Goal: Task Accomplishment & Management: Complete application form

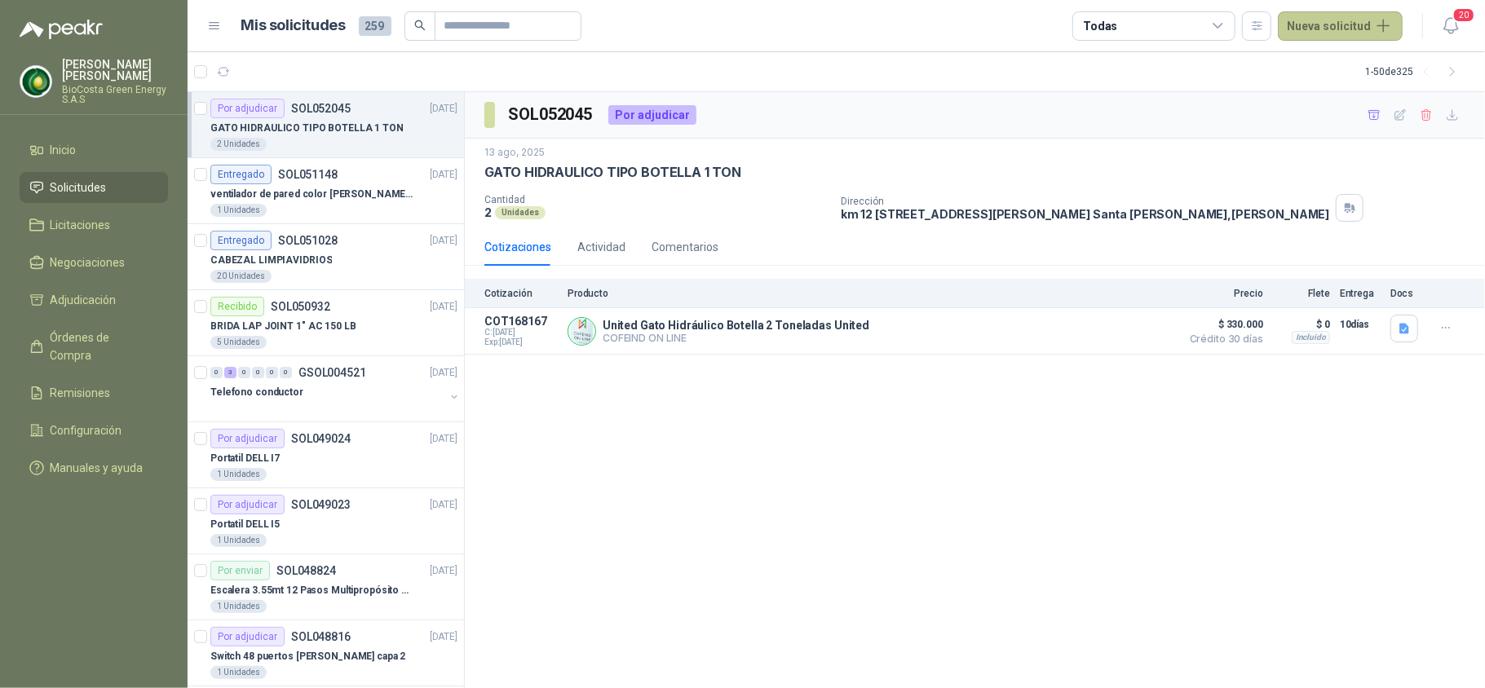
click at [1352, 21] on button "Nueva solicitud" at bounding box center [1340, 25] width 125 height 29
click at [1355, 51] on link "Solicitud" at bounding box center [1359, 65] width 139 height 29
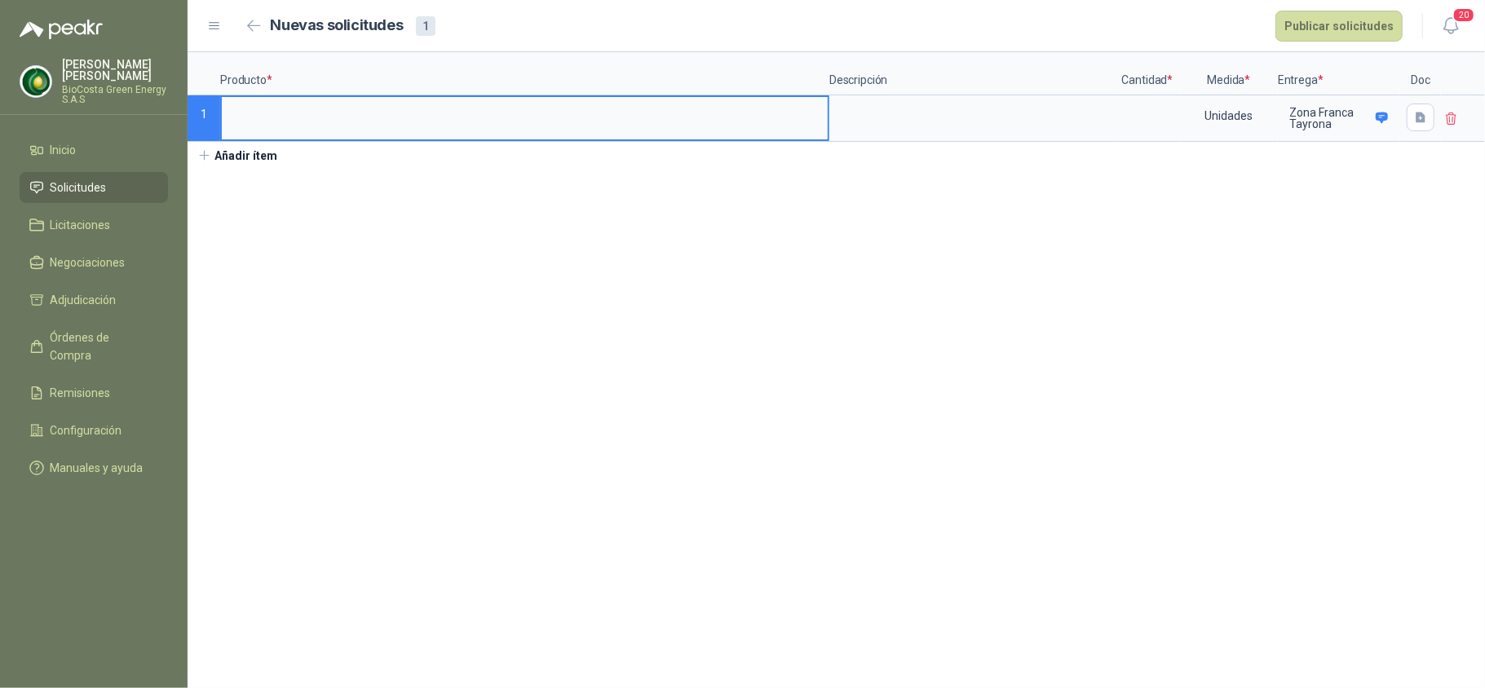
click at [214, 28] on icon at bounding box center [214, 26] width 15 height 15
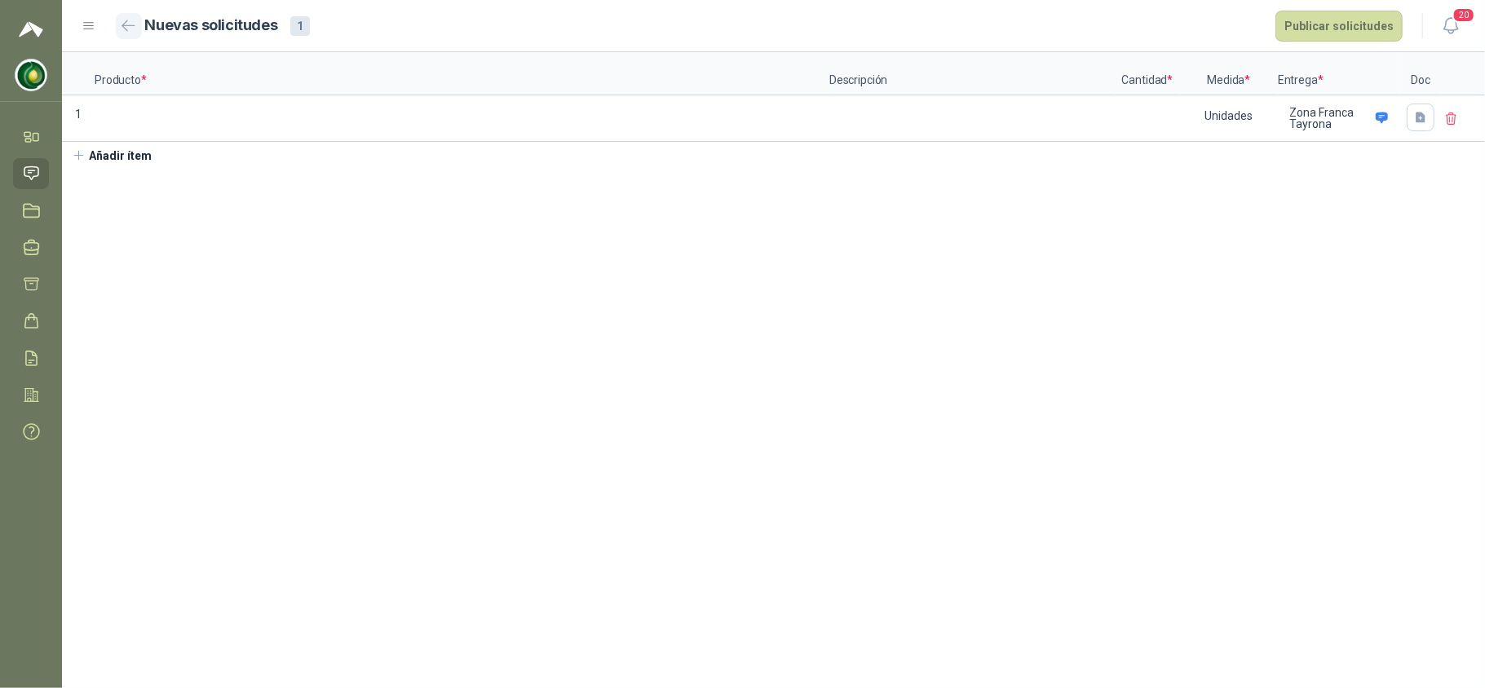
click at [131, 26] on icon "button" at bounding box center [129, 26] width 14 height 12
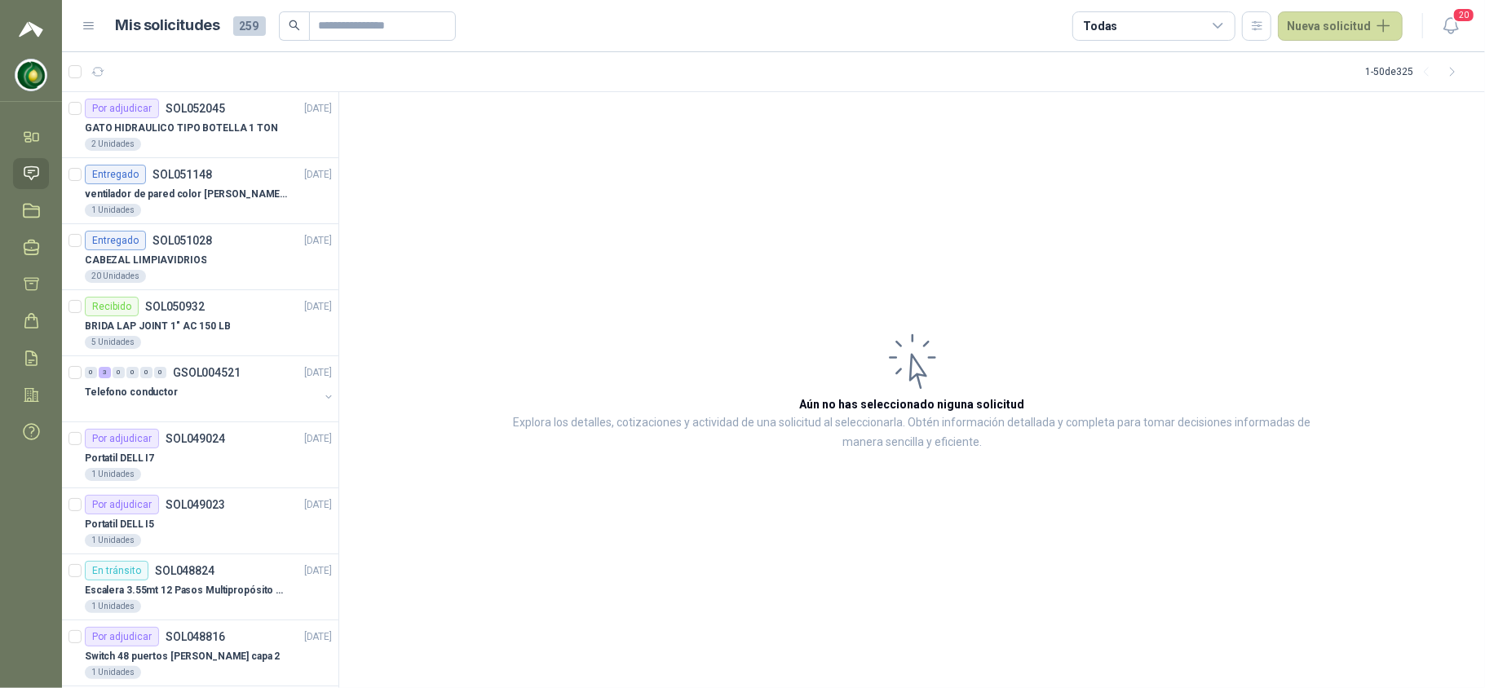
click at [88, 36] on div "Mis solicitudes 259 Todas Nueva solicitud" at bounding box center [742, 25] width 1321 height 29
click at [89, 30] on icon at bounding box center [89, 26] width 15 height 15
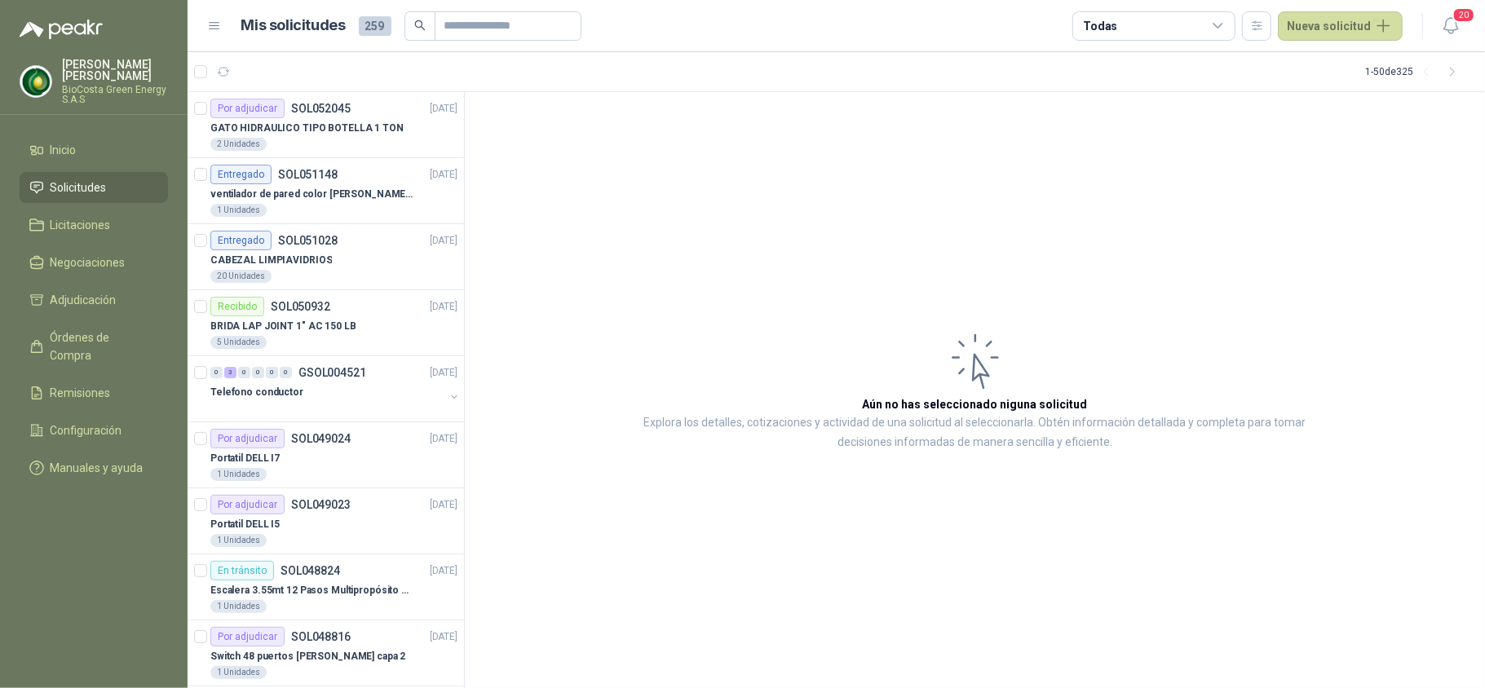
drag, startPoint x: 1345, startPoint y: 21, endPoint x: 1316, endPoint y: 46, distance: 38.1
click at [1316, 53] on main "Mis solicitudes 259 Todas Nueva solicitud 20 1 - 50 de 325 Por adjudicar SOL052…" at bounding box center [837, 344] width 1298 height 688
click at [1308, 33] on button "Nueva solicitud" at bounding box center [1340, 25] width 125 height 29
click at [1309, 92] on link "Solicitud grupal" at bounding box center [1359, 93] width 139 height 29
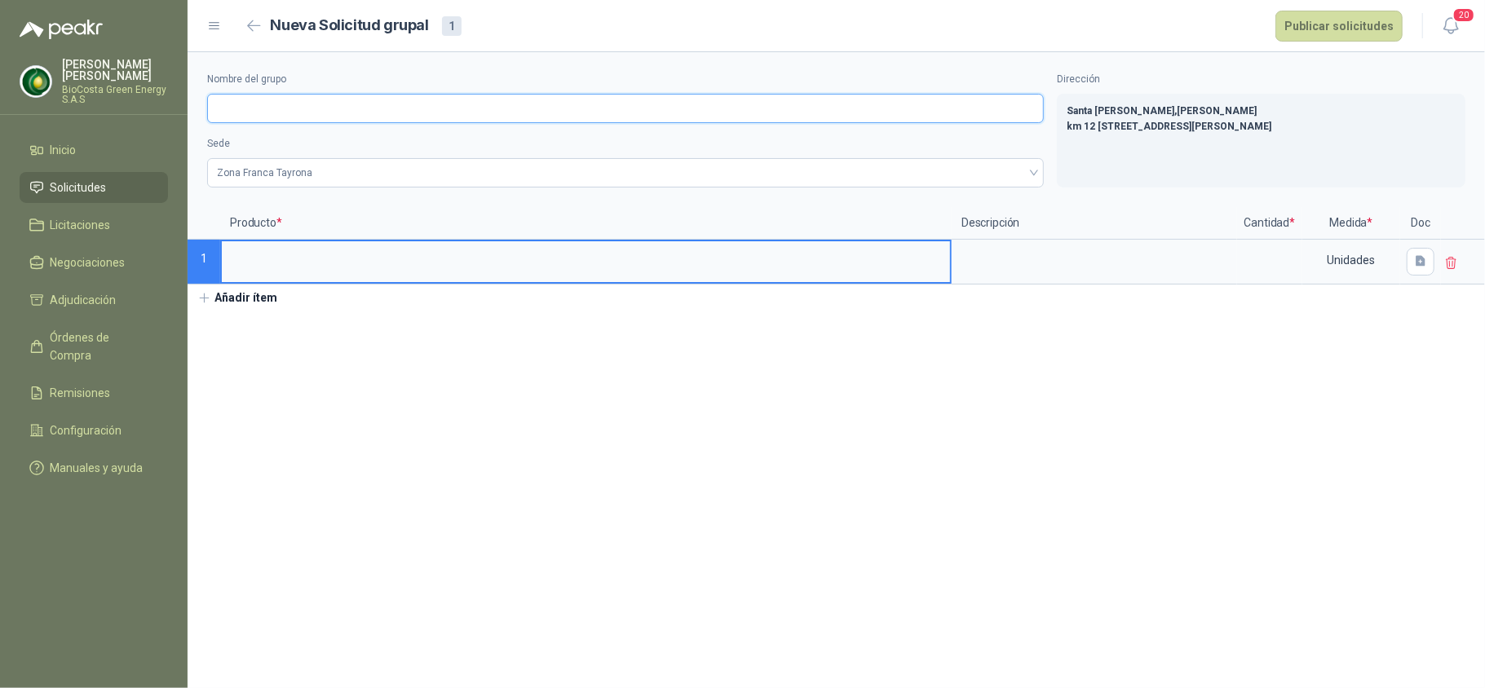
drag, startPoint x: 289, startPoint y: 105, endPoint x: 269, endPoint y: 108, distance: 19.8
click at [289, 105] on input "Nombre del grupo" at bounding box center [625, 108] width 837 height 29
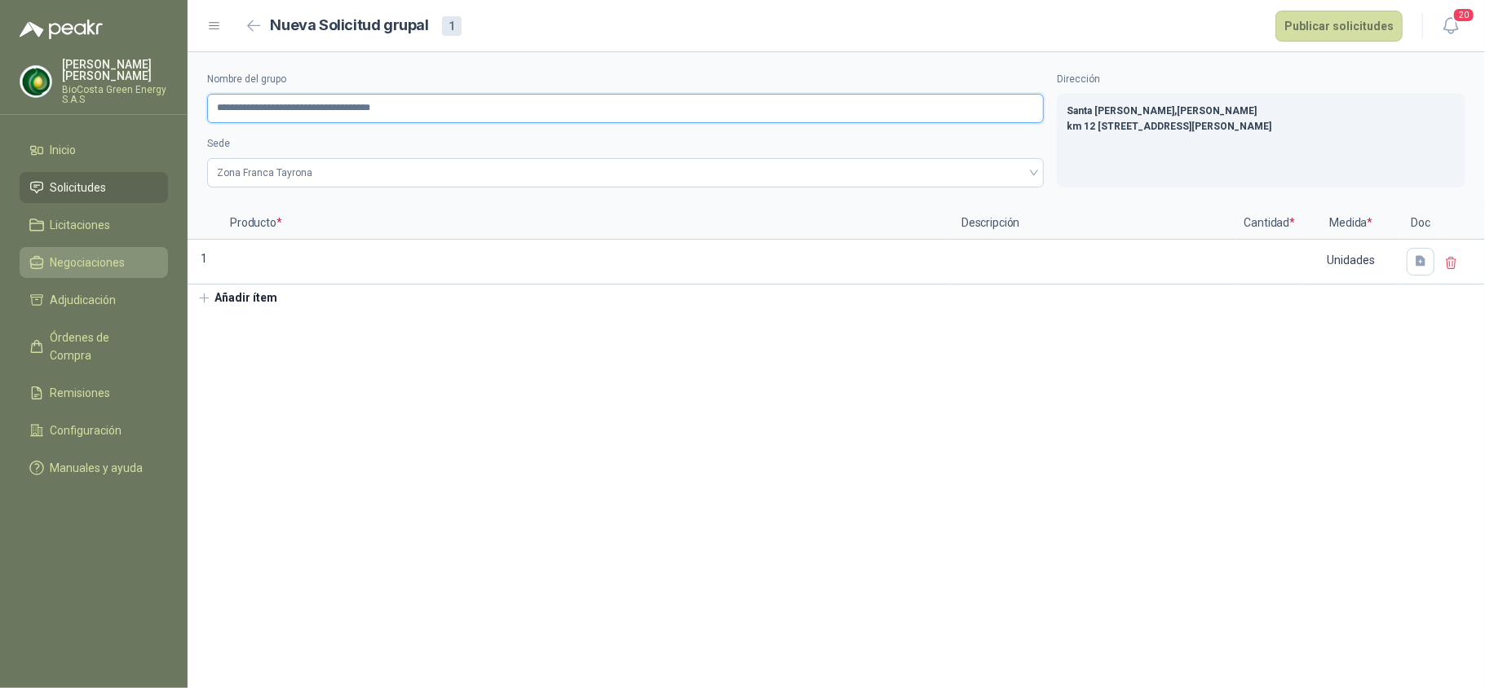
type input "**********"
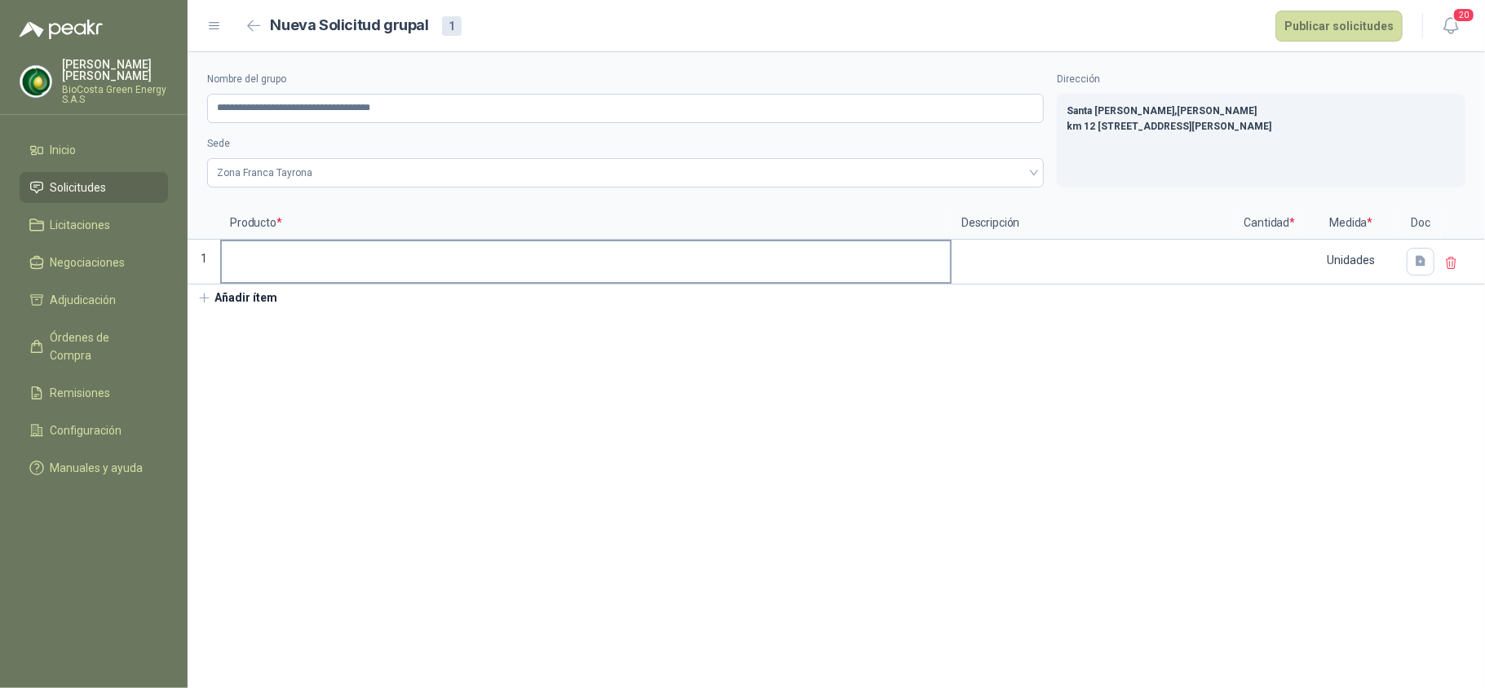
click at [327, 278] on label at bounding box center [586, 261] width 728 height 41
click at [327, 273] on input at bounding box center [586, 257] width 728 height 32
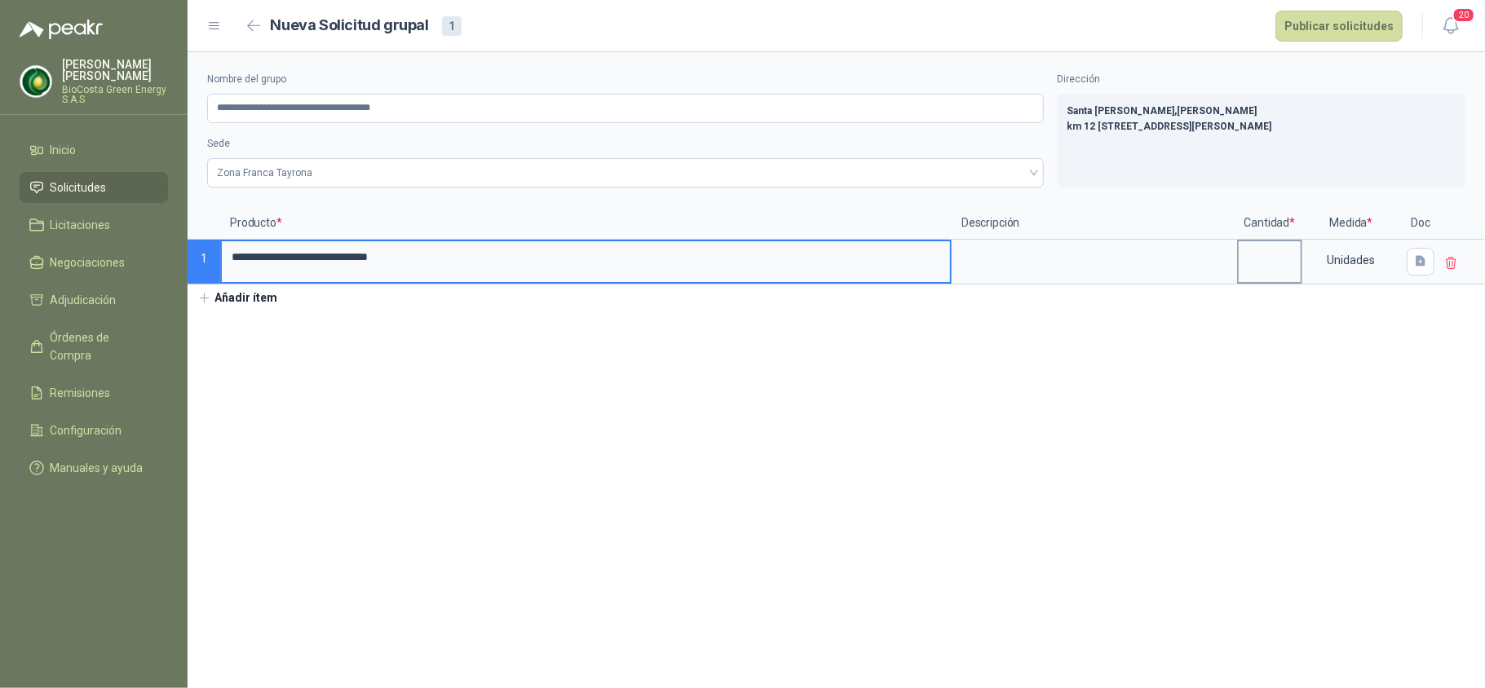
click at [1266, 253] on input at bounding box center [1270, 257] width 62 height 32
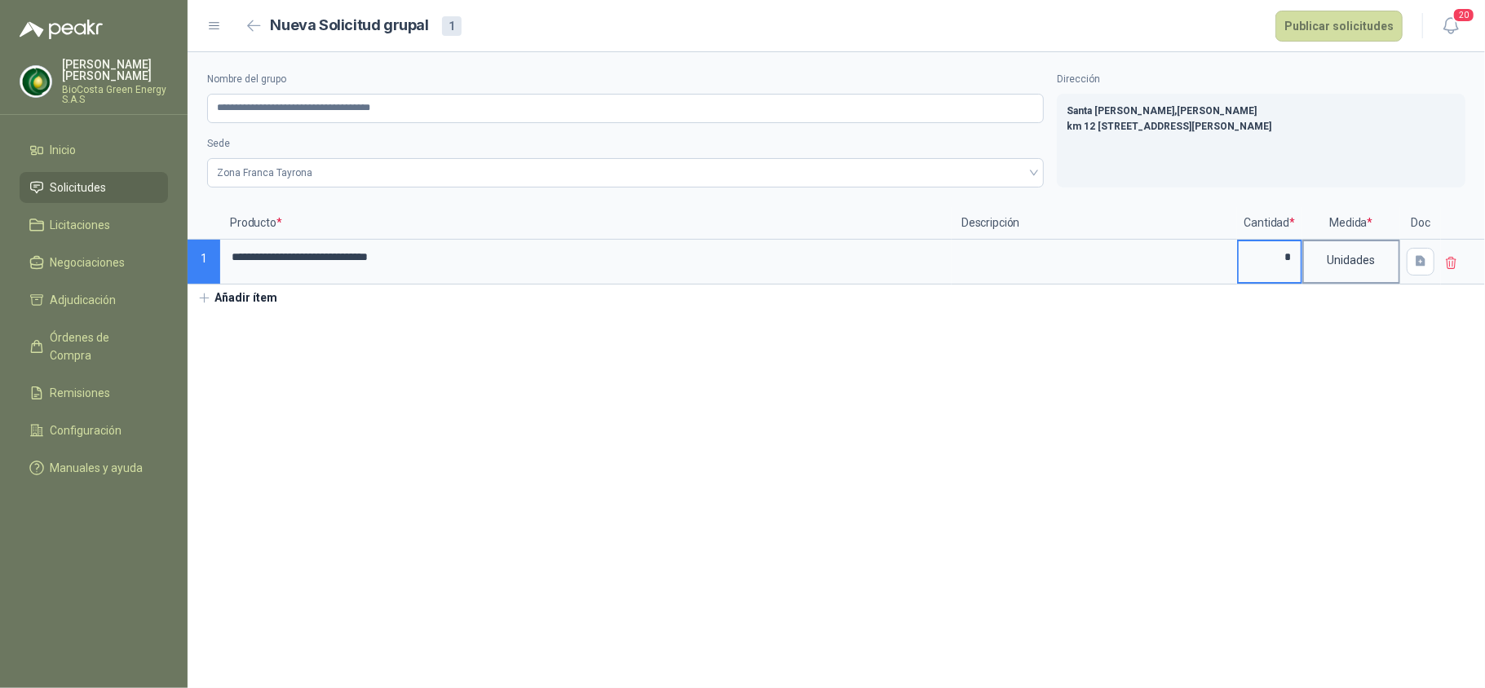
type input "*"
click at [1358, 253] on div "Unidades" at bounding box center [1351, 260] width 95 height 38
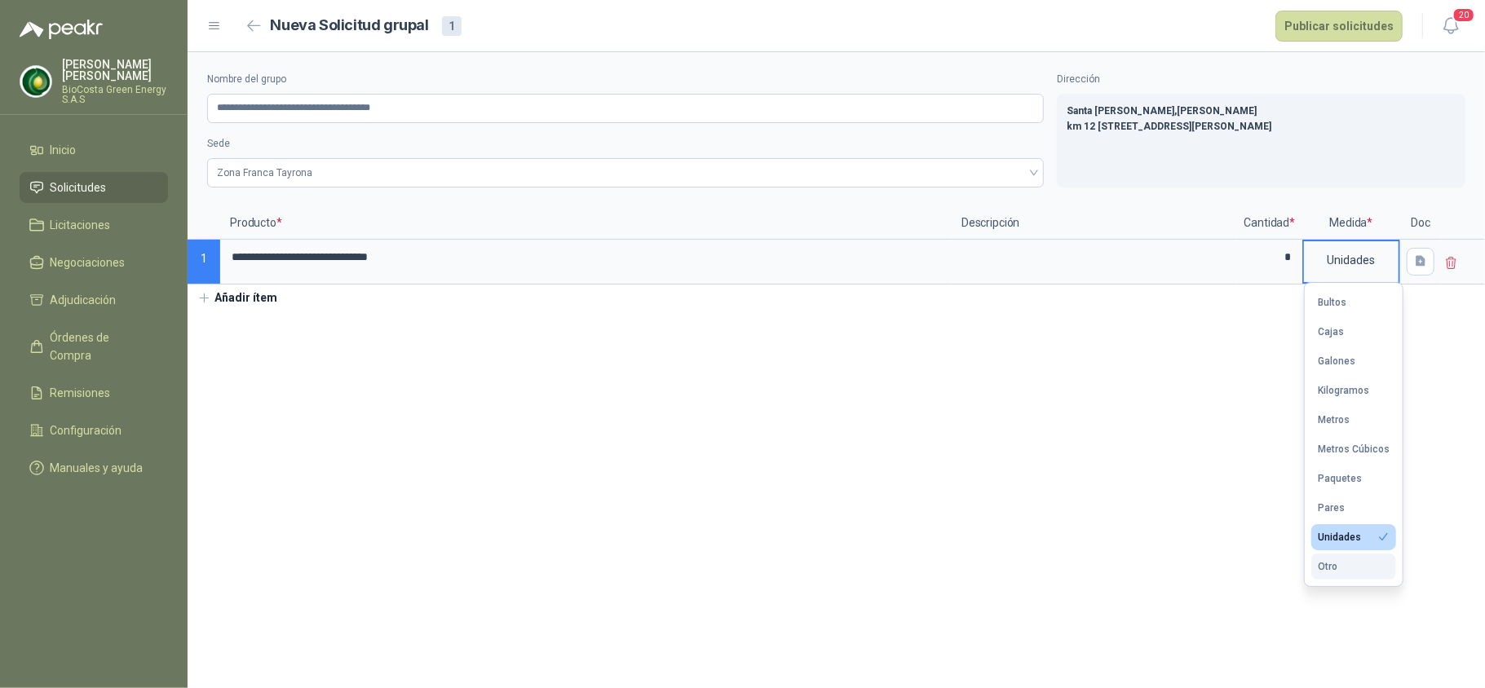
click at [1359, 565] on button "Otro" at bounding box center [1353, 567] width 85 height 26
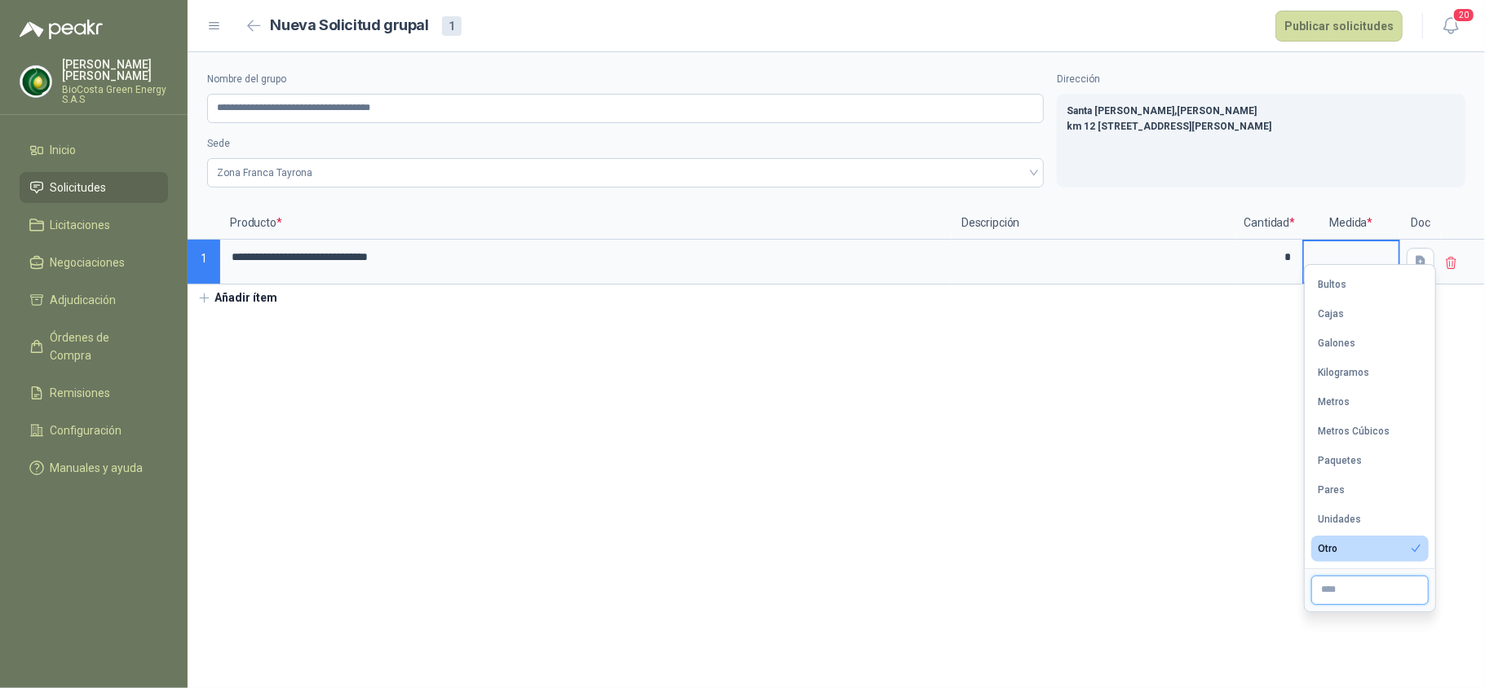
click at [1341, 582] on input "text" at bounding box center [1369, 590] width 117 height 29
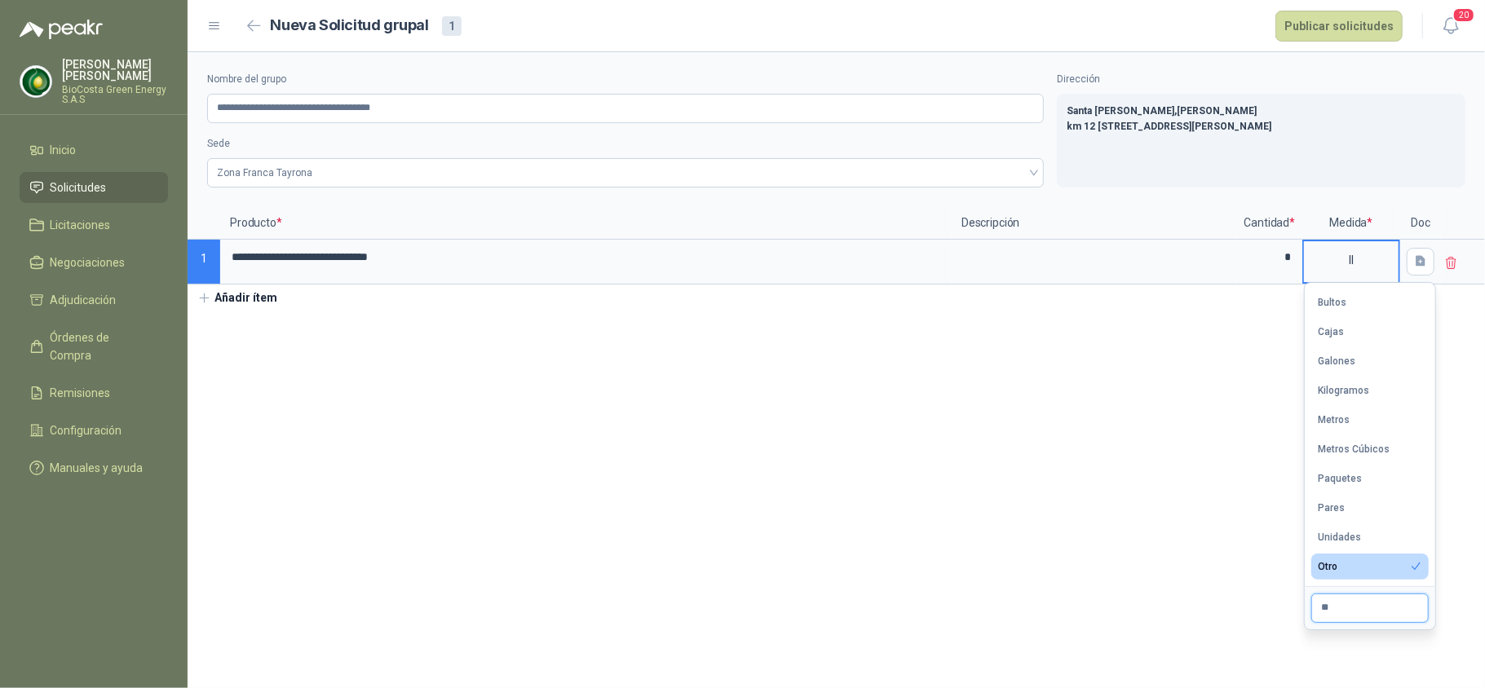
type input "*"
type input "*****"
click at [1044, 552] on section "**********" at bounding box center [837, 370] width 1298 height 636
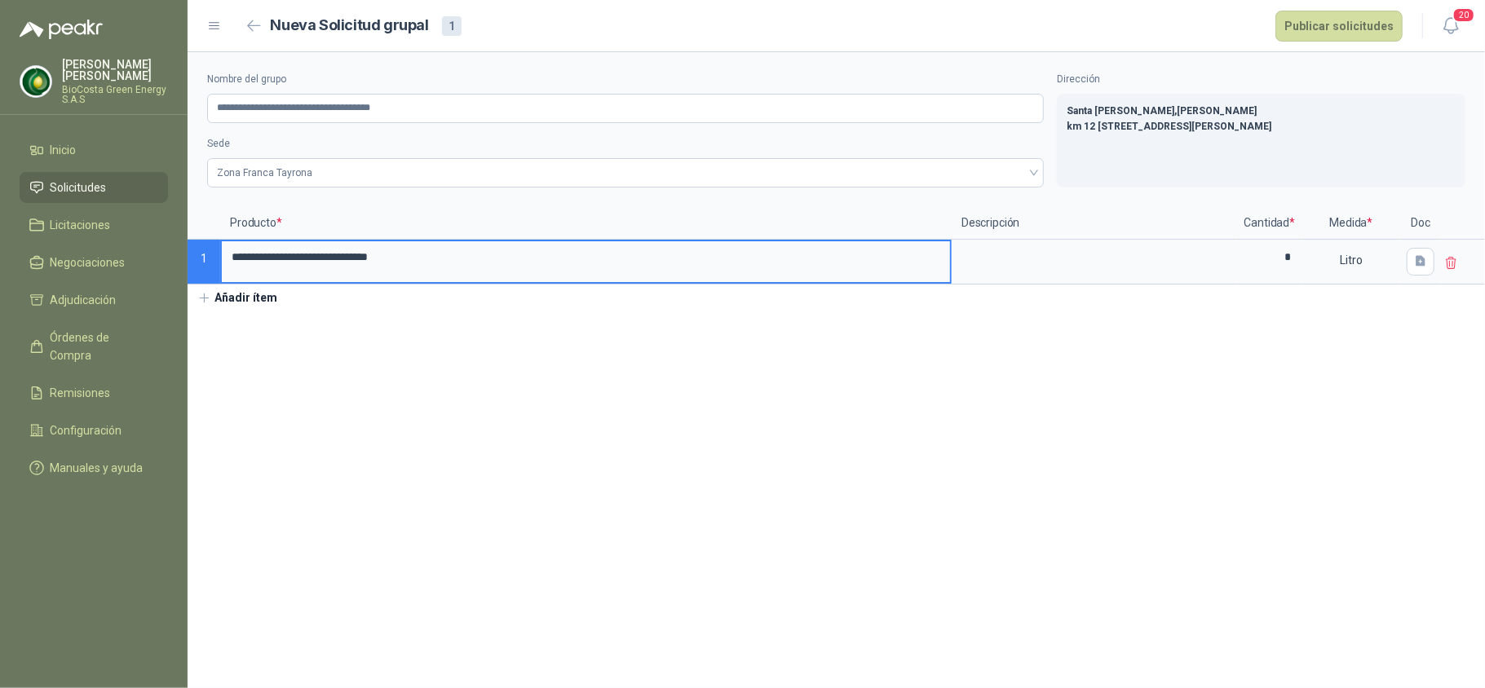
click at [871, 258] on input "**********" at bounding box center [586, 257] width 728 height 32
click at [1009, 263] on textarea at bounding box center [1094, 260] width 282 height 38
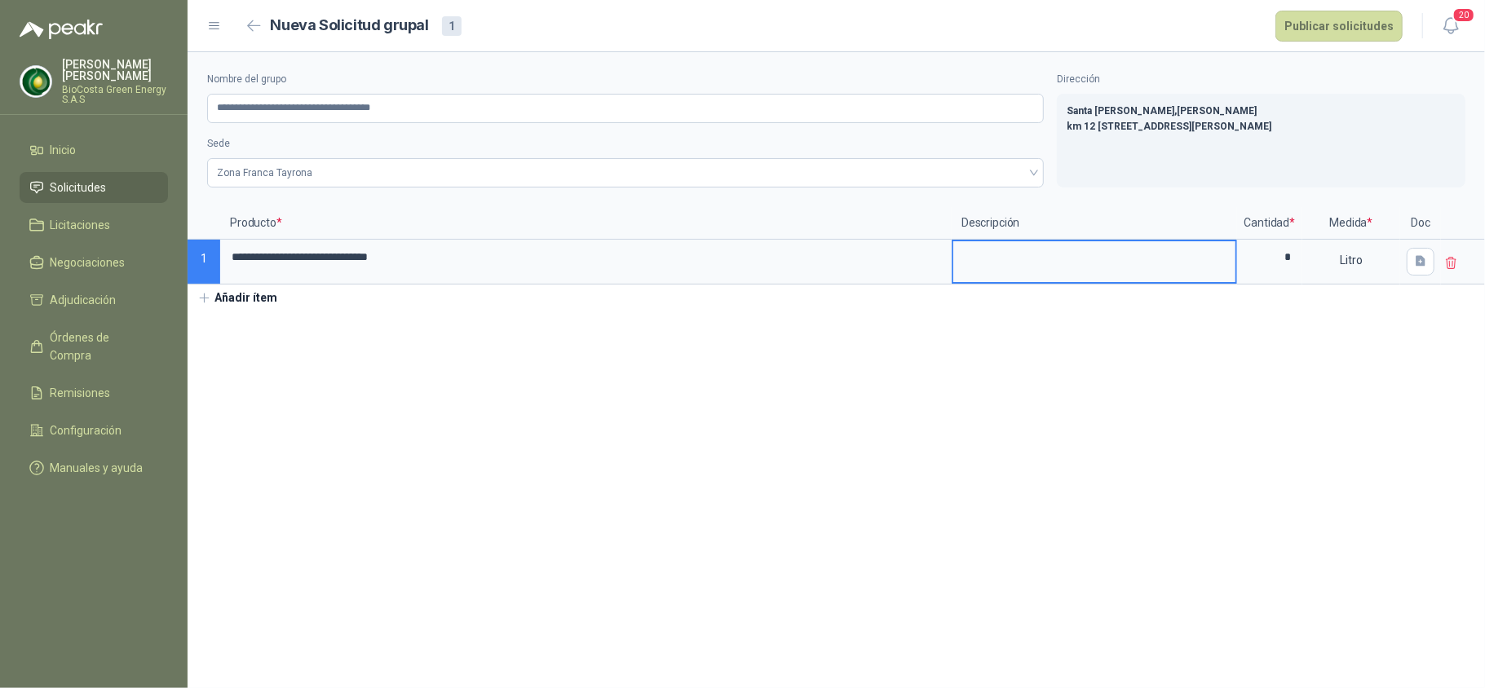
click at [251, 303] on button "Añadir ítem" at bounding box center [238, 299] width 100 height 28
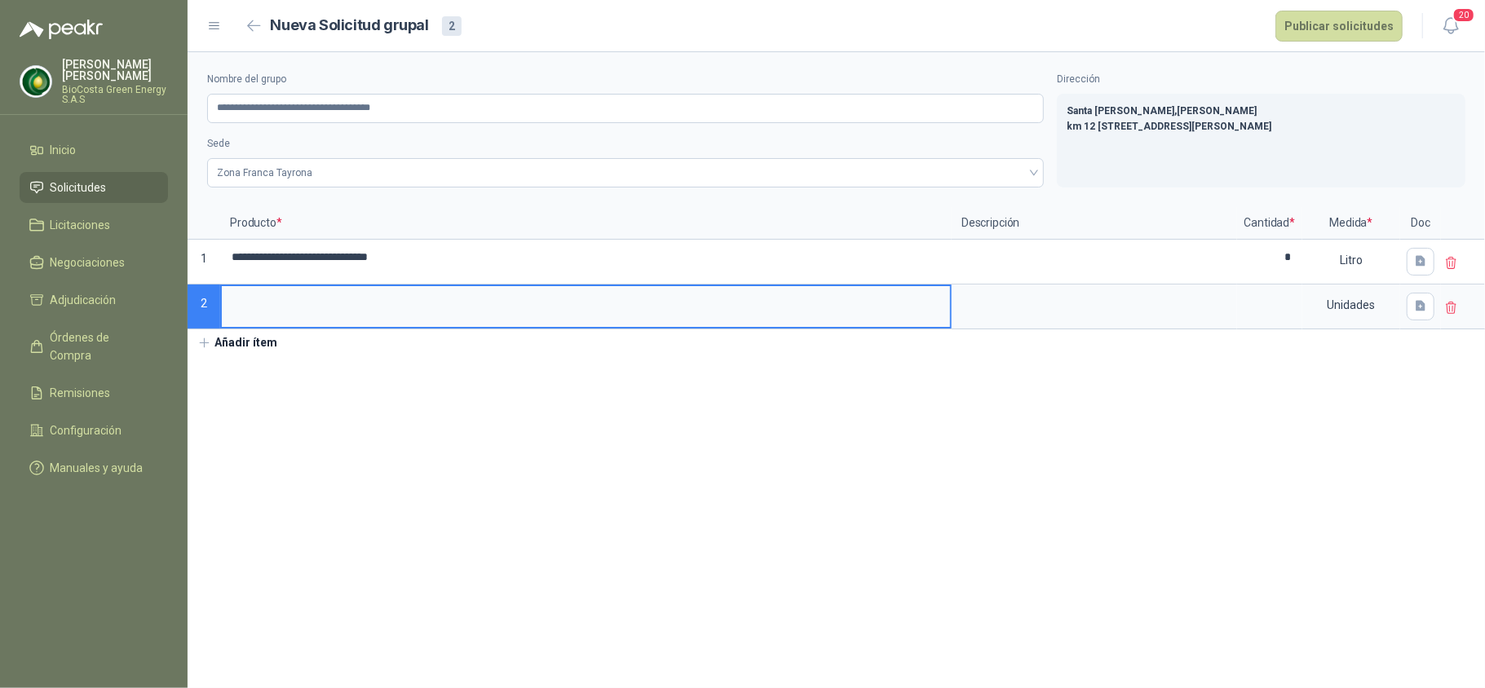
click at [300, 304] on input at bounding box center [586, 302] width 728 height 32
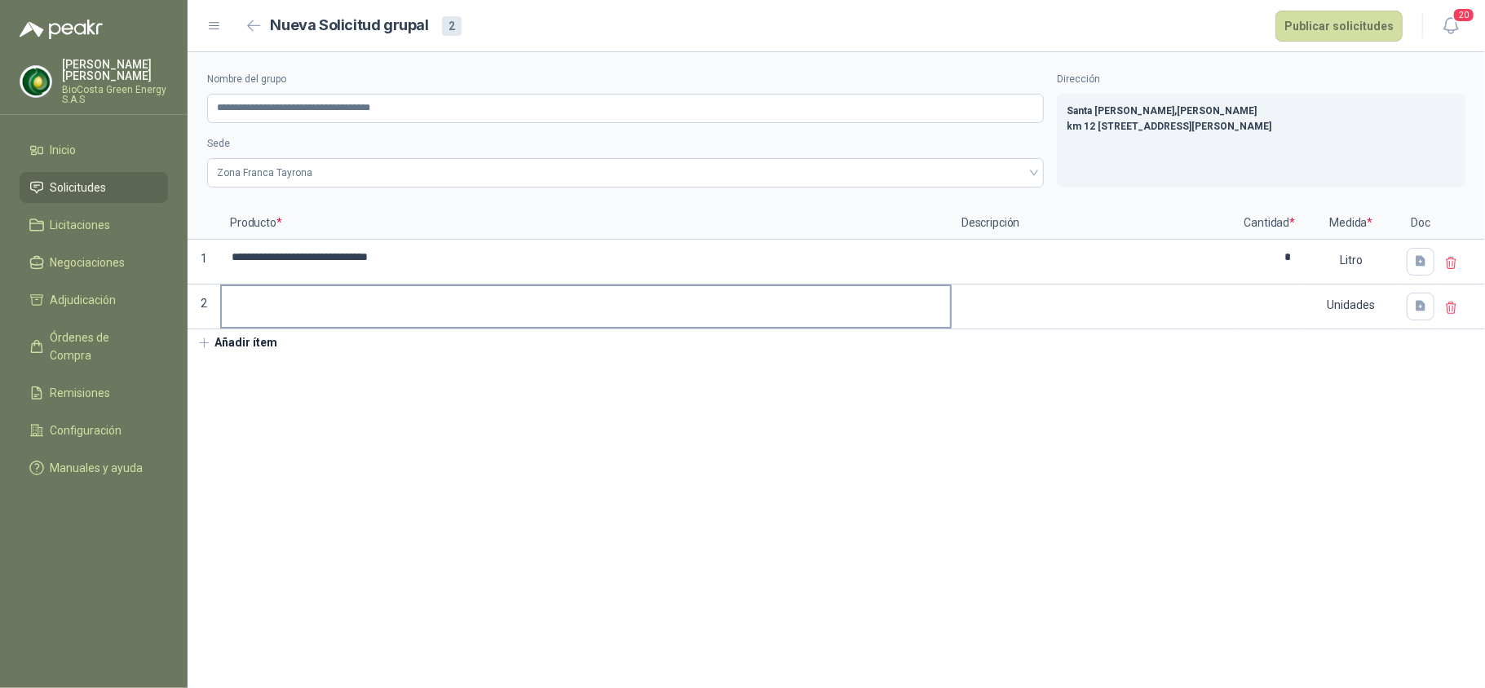
click at [432, 311] on input at bounding box center [586, 302] width 728 height 32
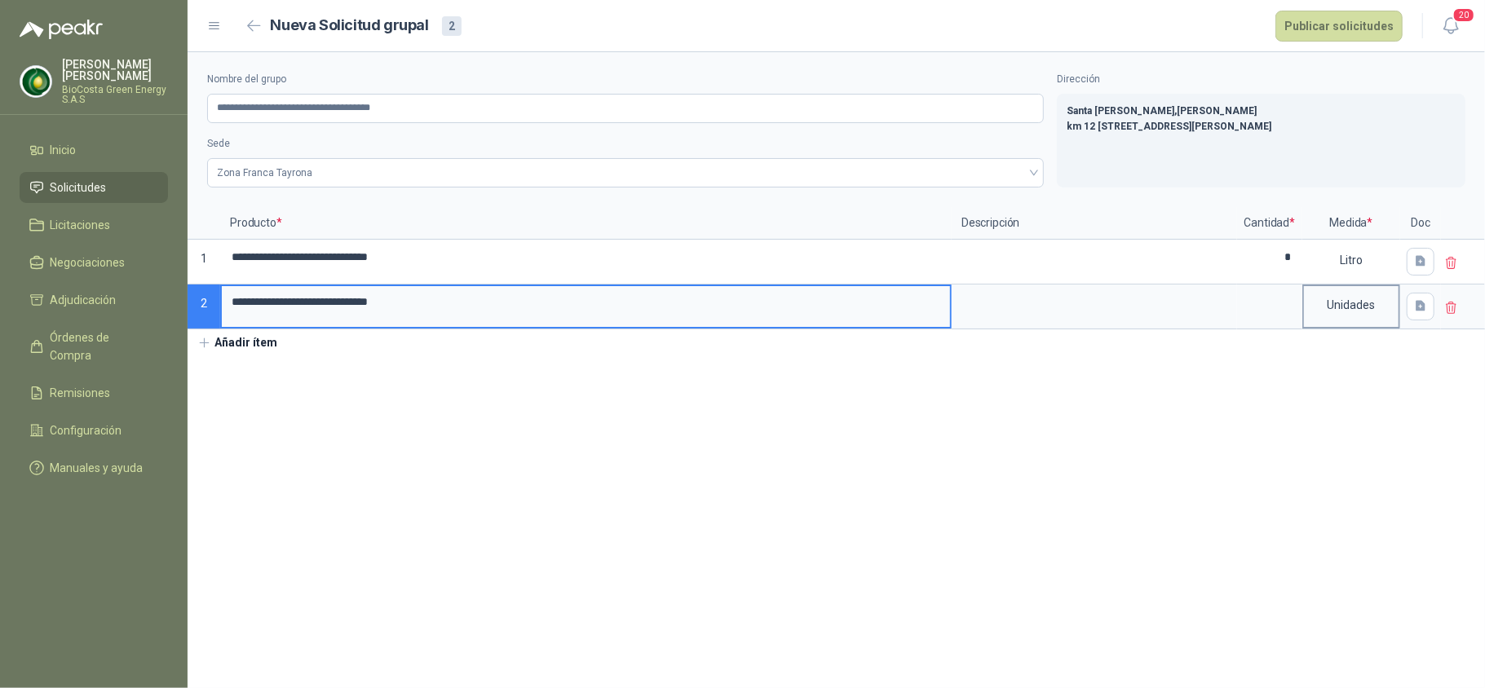
click at [1309, 315] on div "Unidades" at bounding box center [1351, 305] width 95 height 38
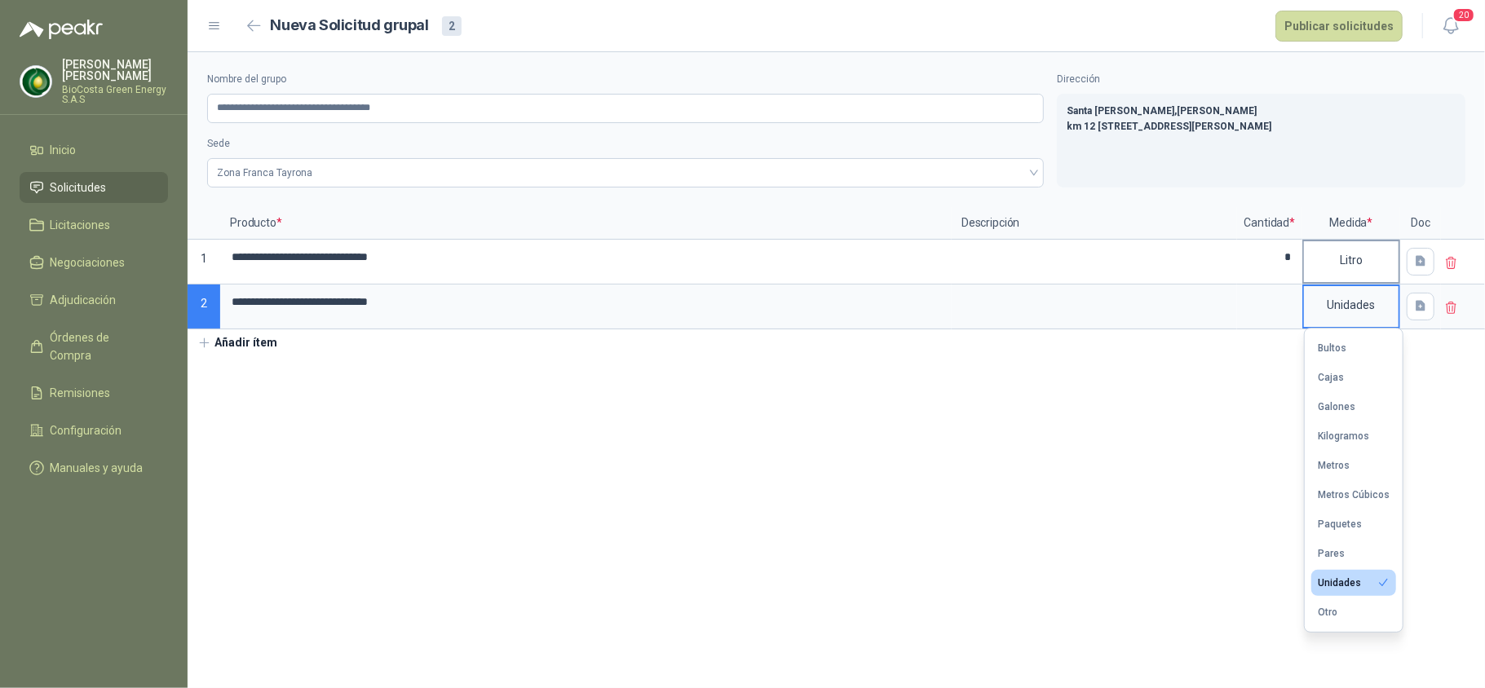
click at [1373, 255] on div "Litro" at bounding box center [1351, 260] width 95 height 38
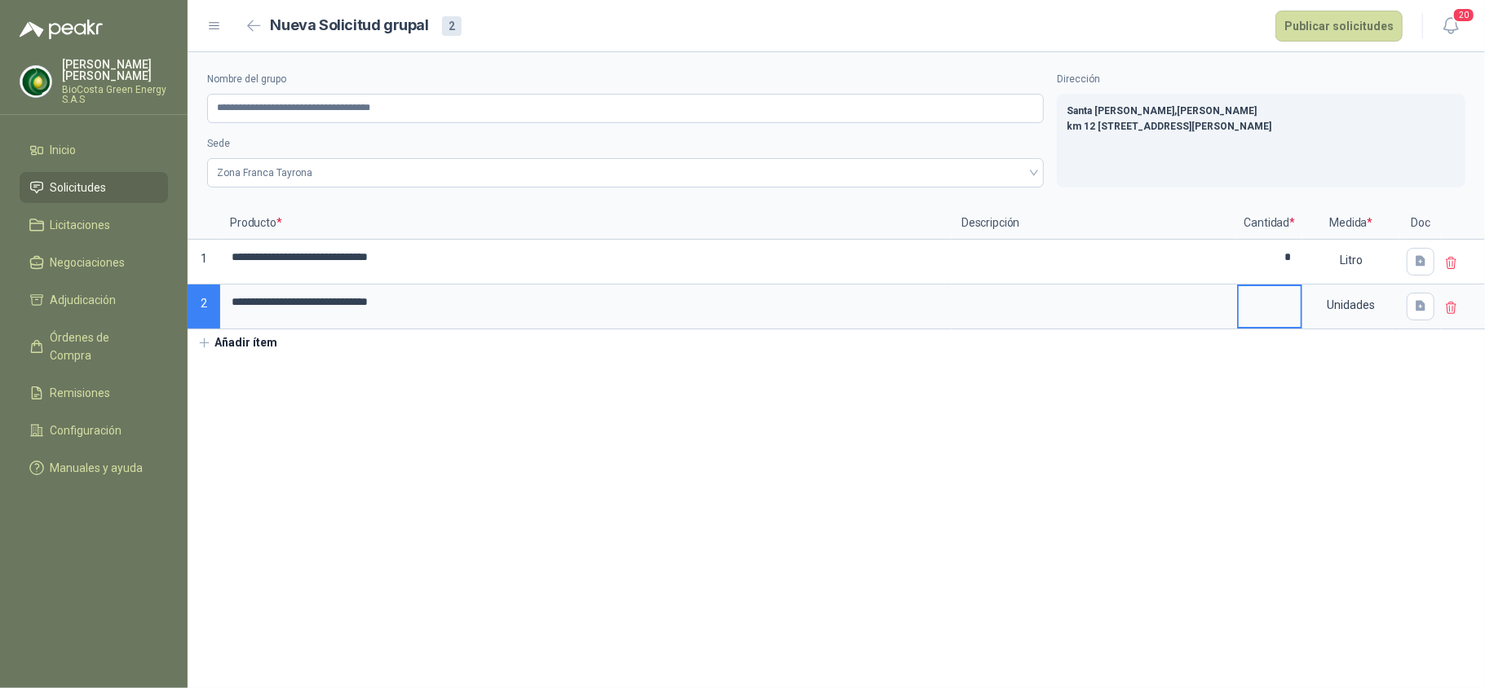
click at [1277, 304] on input at bounding box center [1270, 302] width 62 height 32
type input "*"
click at [1348, 318] on div "Unidades" at bounding box center [1351, 305] width 95 height 38
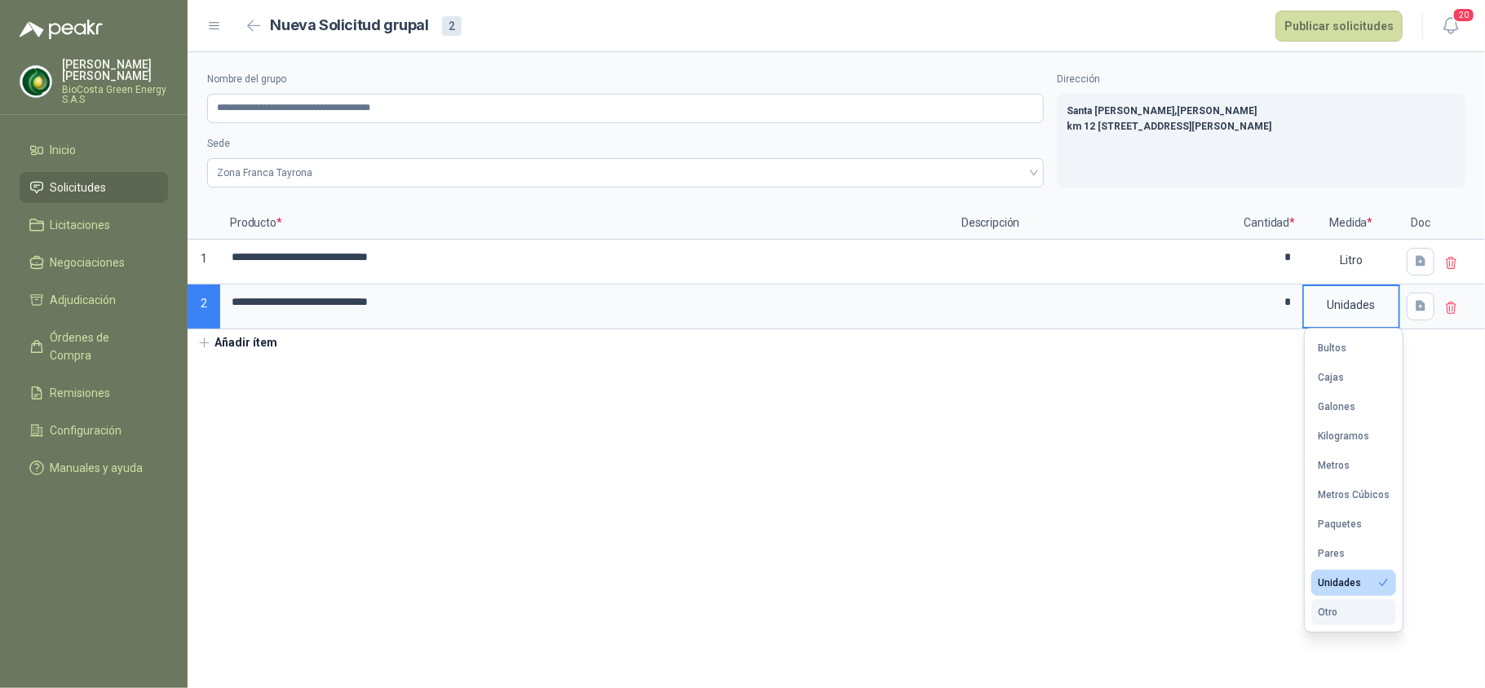
click at [1347, 612] on button "Otro" at bounding box center [1353, 612] width 85 height 26
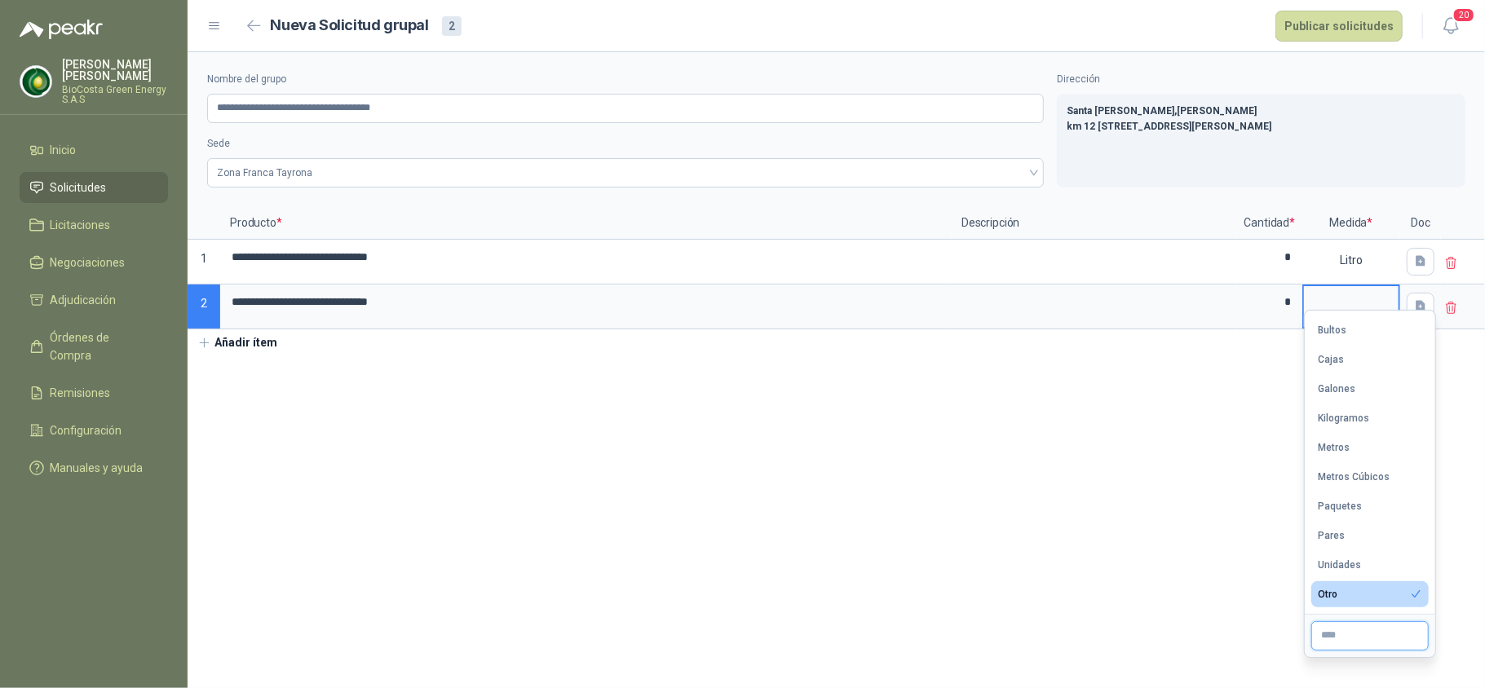
click at [1355, 638] on input "text" at bounding box center [1369, 635] width 117 height 29
type input "*"
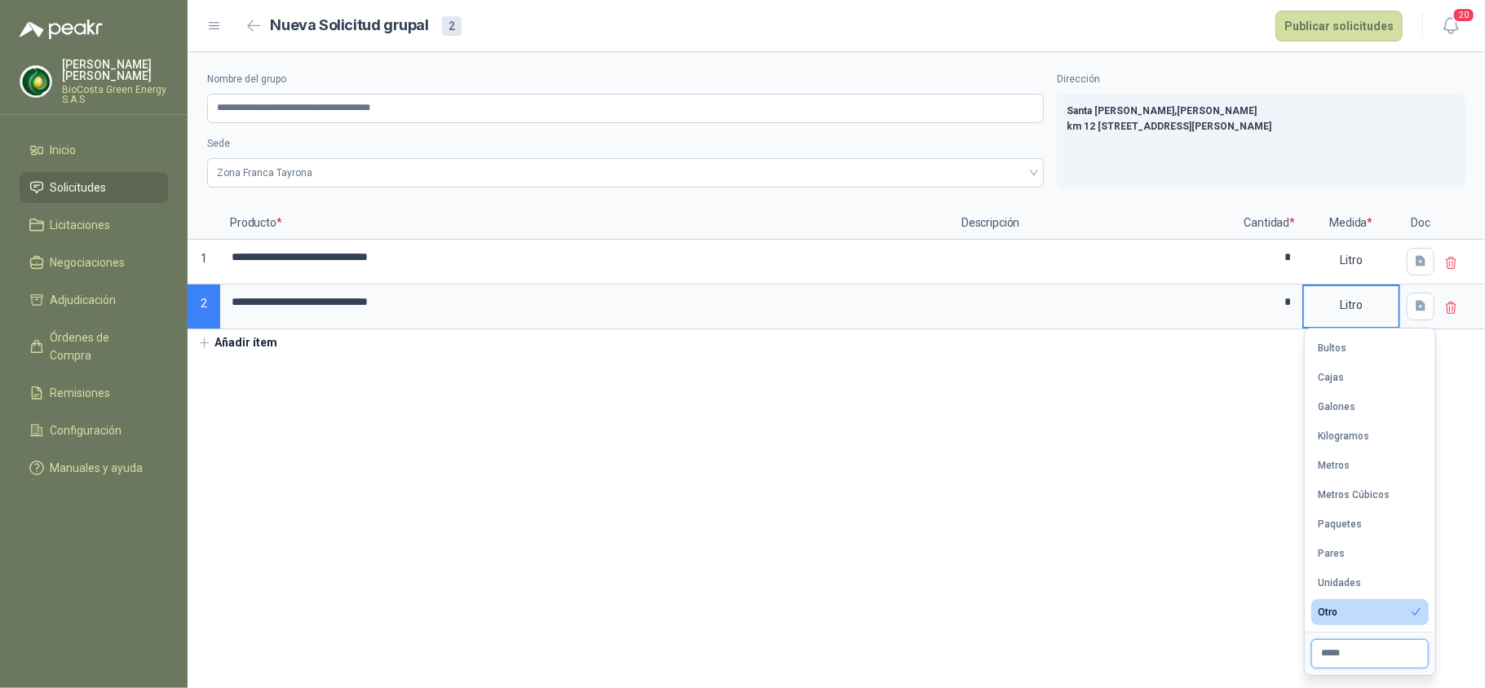
type input "*****"
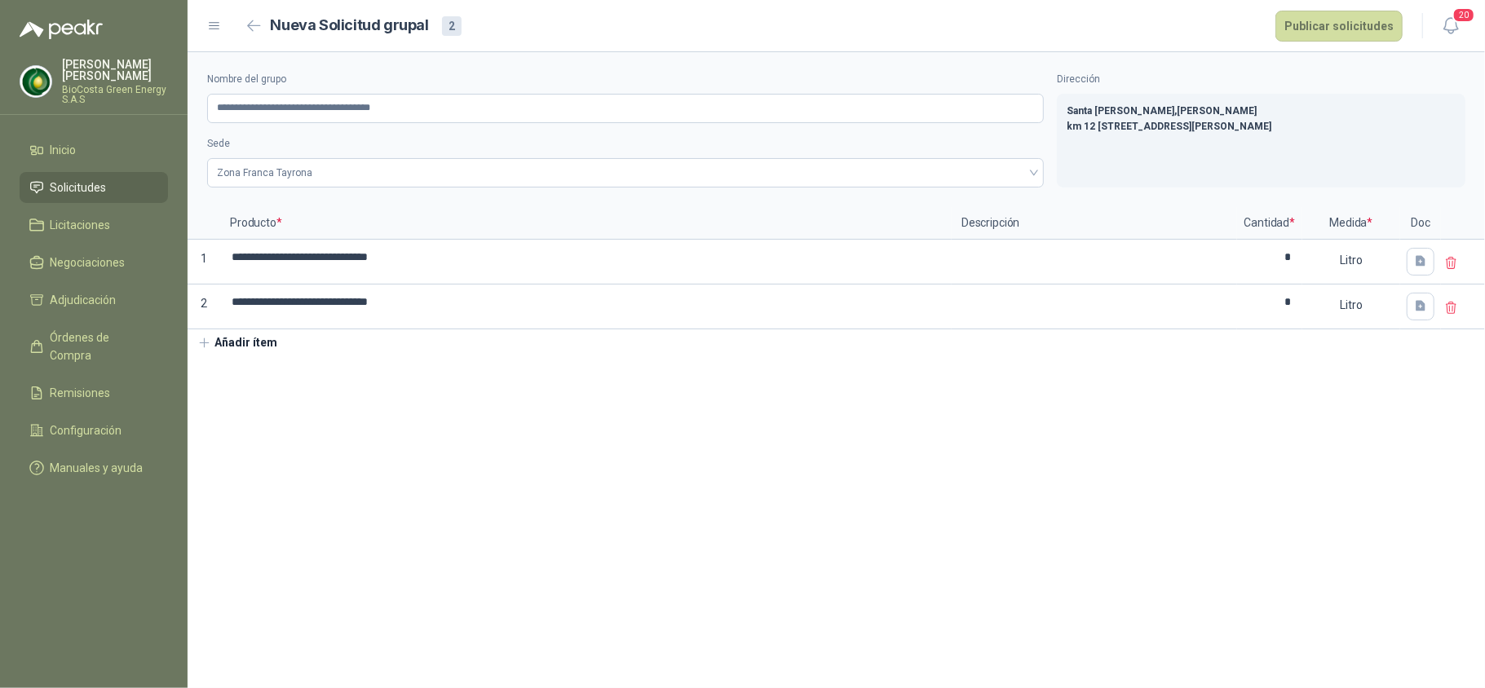
click at [1124, 536] on section "**********" at bounding box center [837, 370] width 1298 height 636
click at [229, 338] on button "Añadir ítem" at bounding box center [238, 343] width 100 height 28
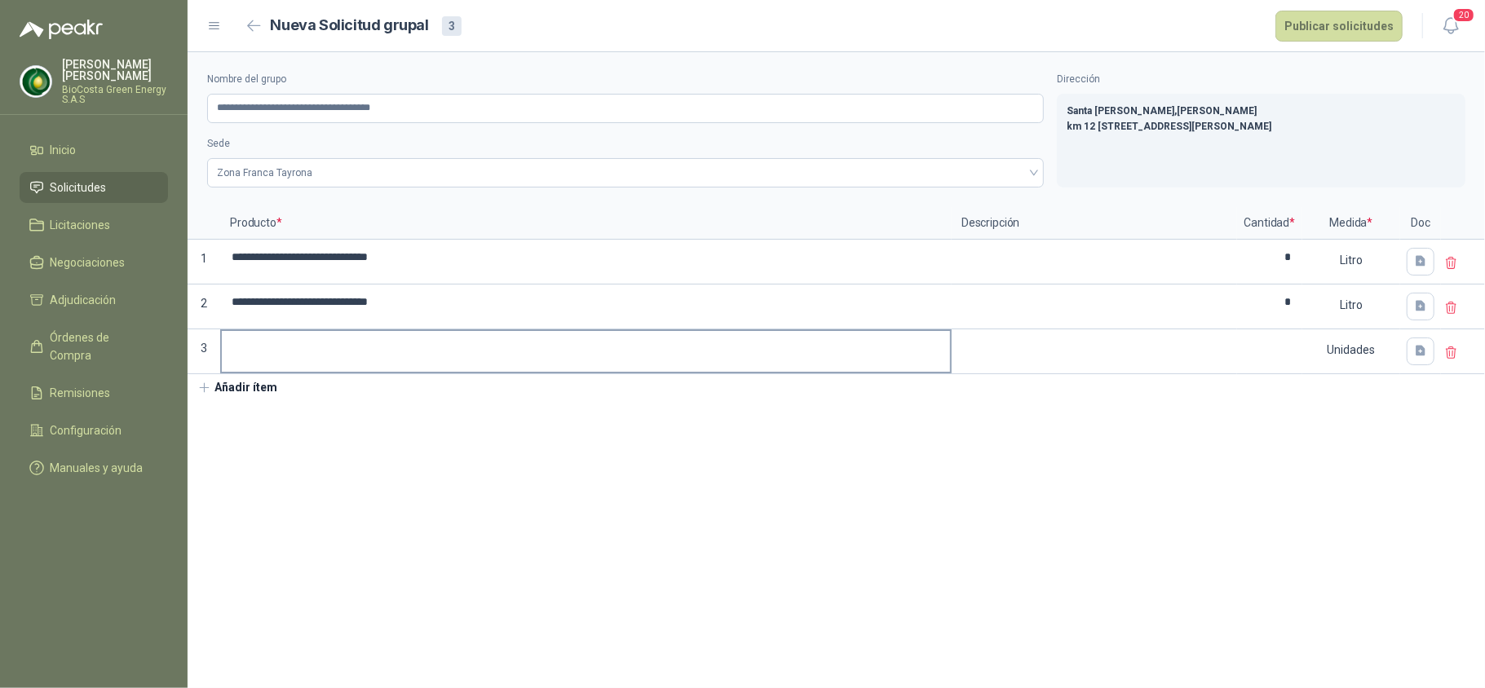
click at [292, 363] on input at bounding box center [586, 347] width 728 height 32
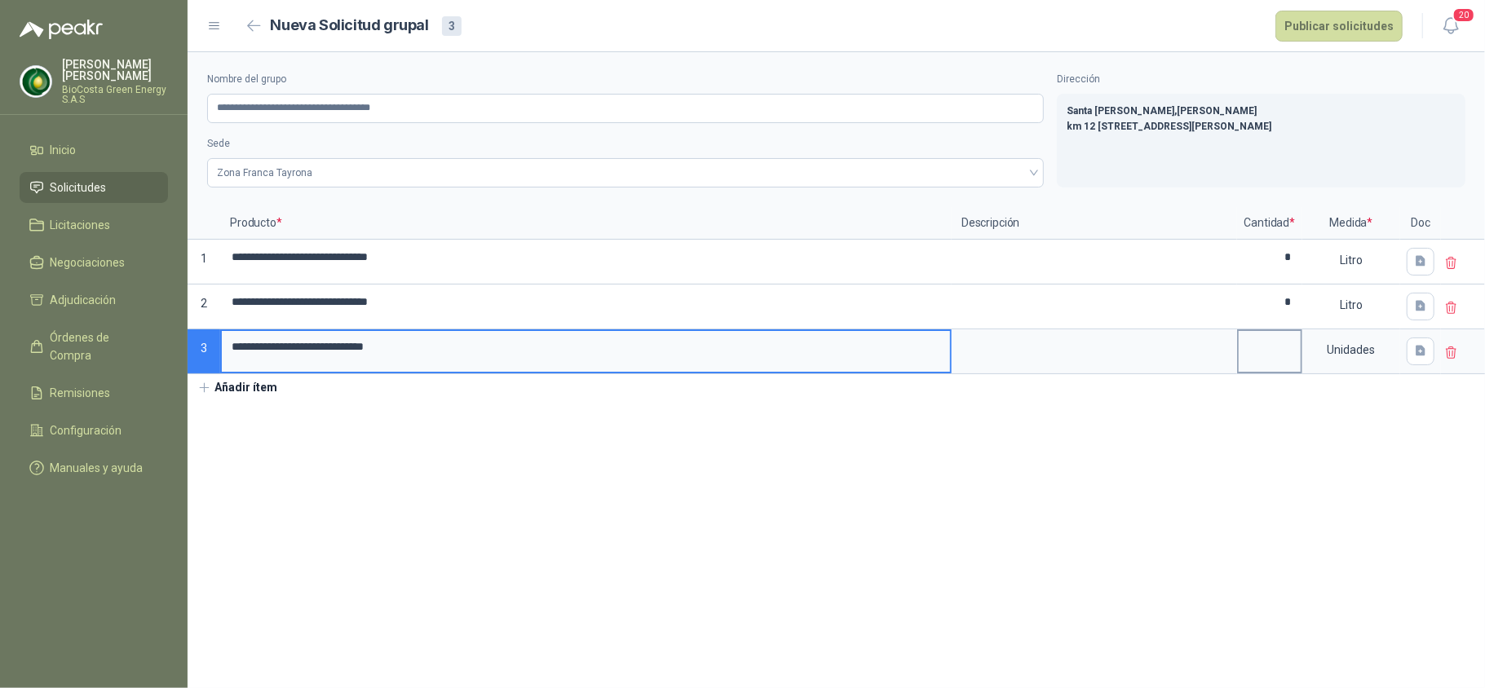
click at [1284, 360] on input at bounding box center [1270, 347] width 62 height 32
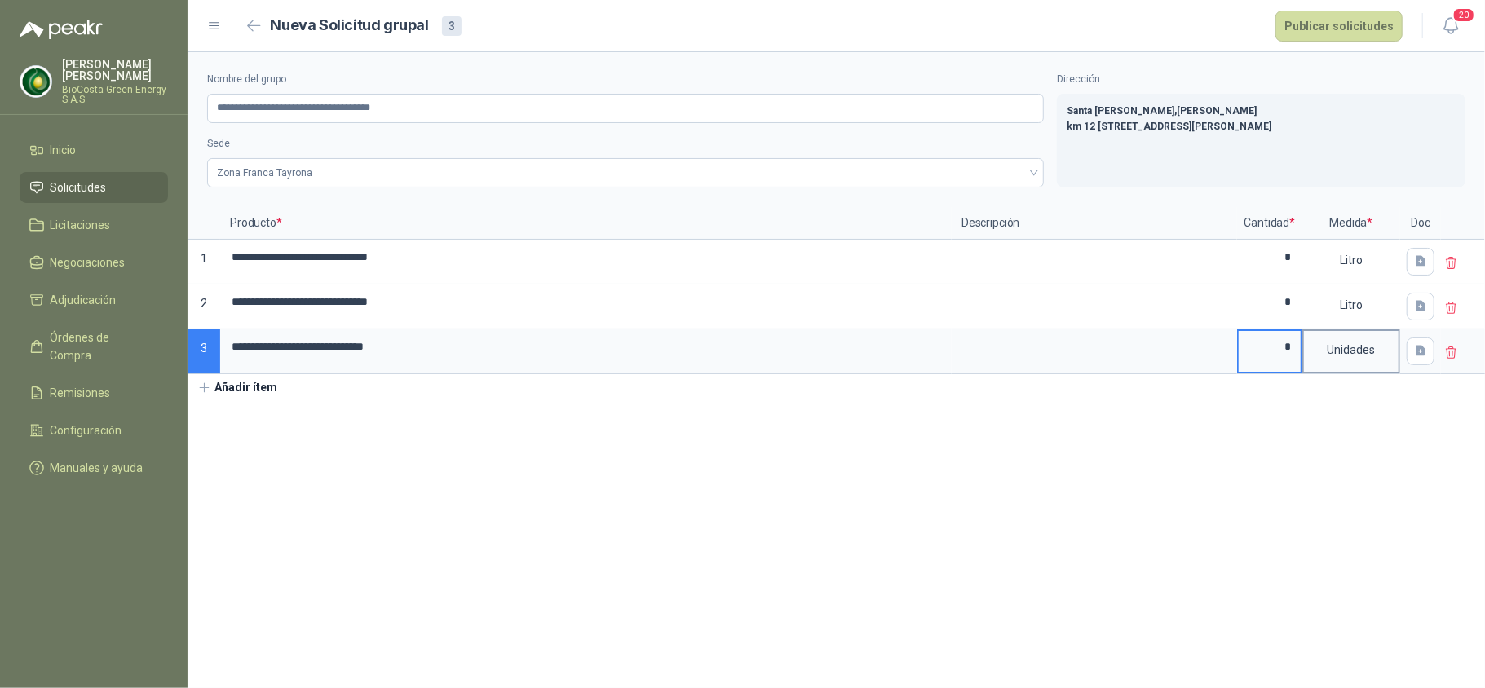
type input "*"
click at [1370, 346] on div "Unidades" at bounding box center [1351, 350] width 95 height 38
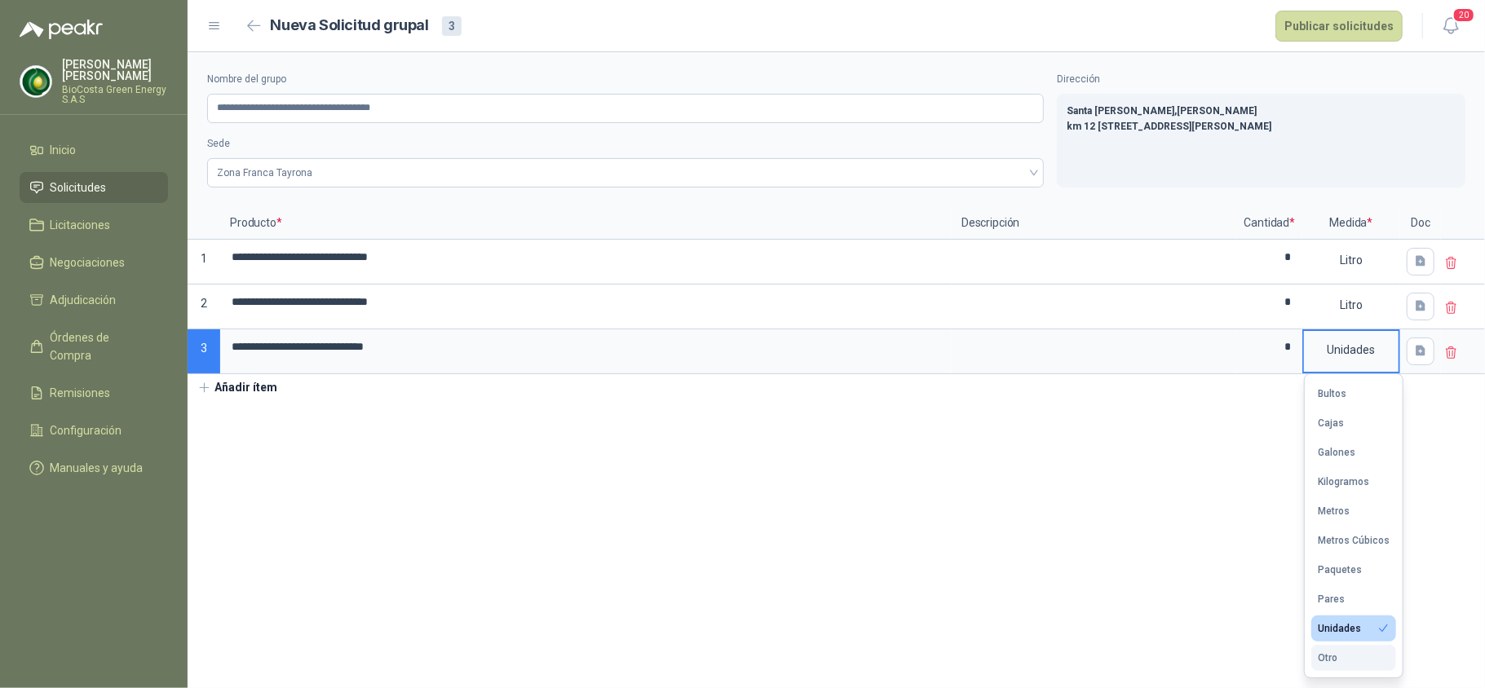
click at [1348, 662] on button "Otro" at bounding box center [1353, 658] width 85 height 26
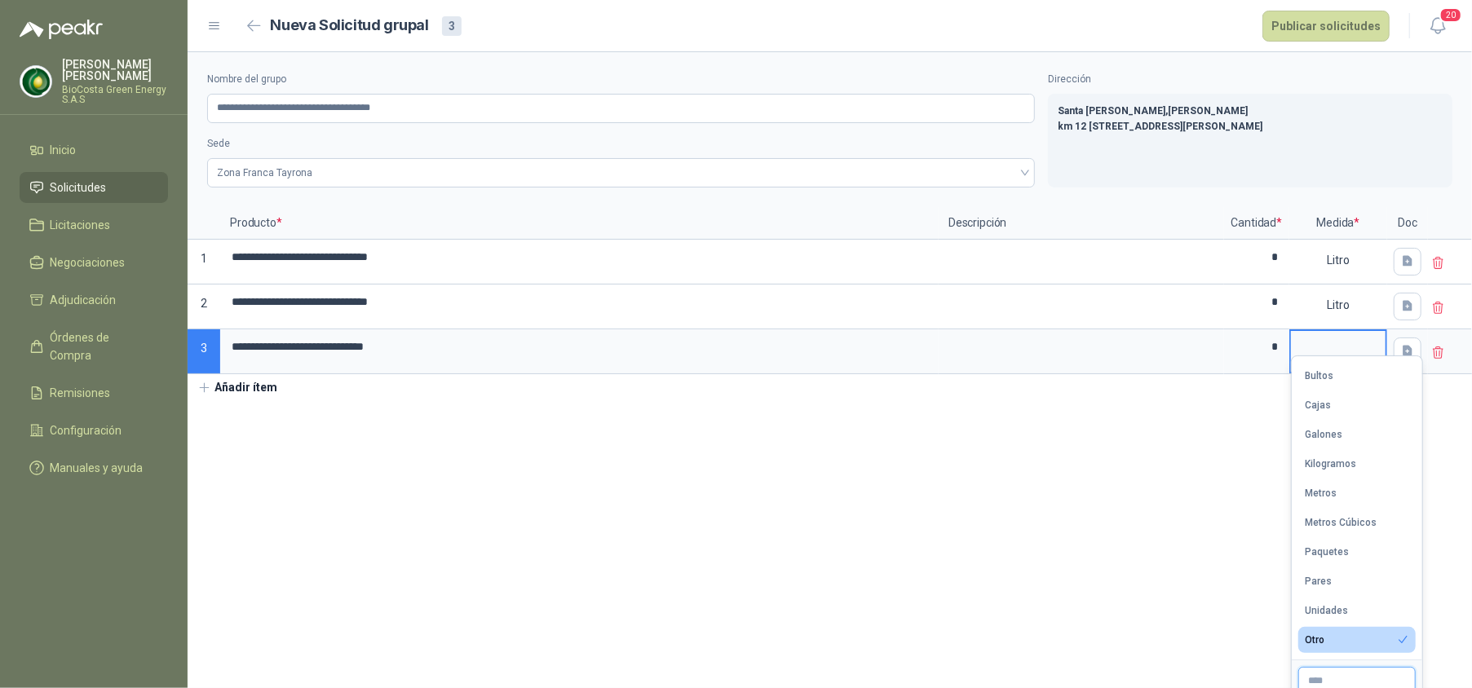
click at [1348, 674] on input "text" at bounding box center [1356, 681] width 117 height 29
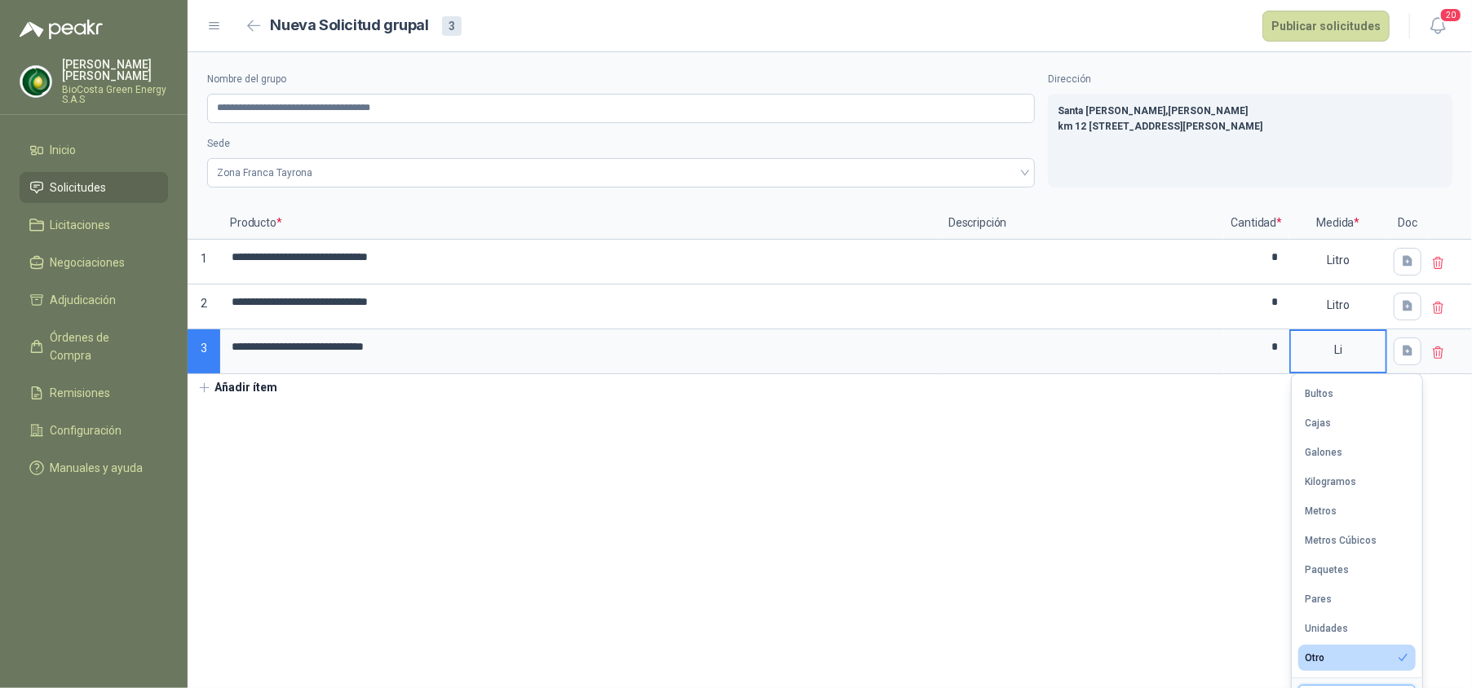
scroll to position [17, 0]
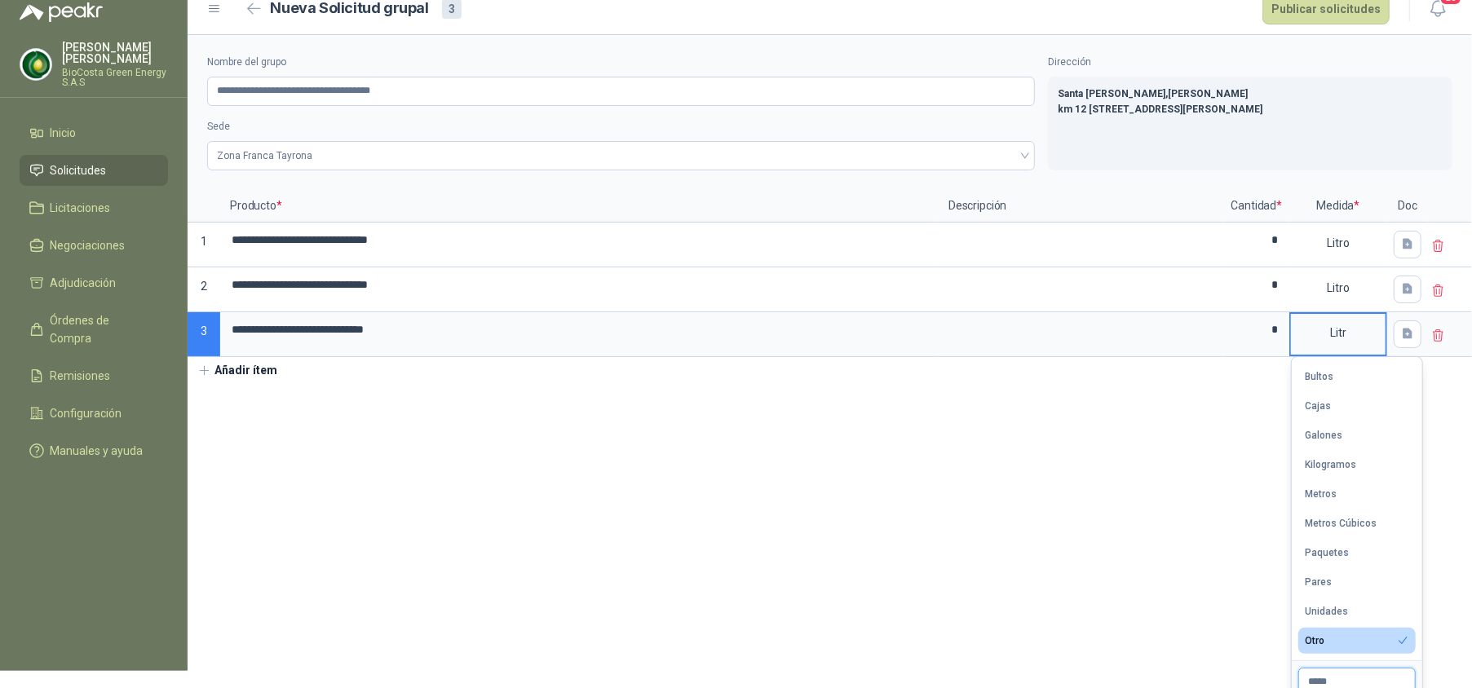
type input "*****"
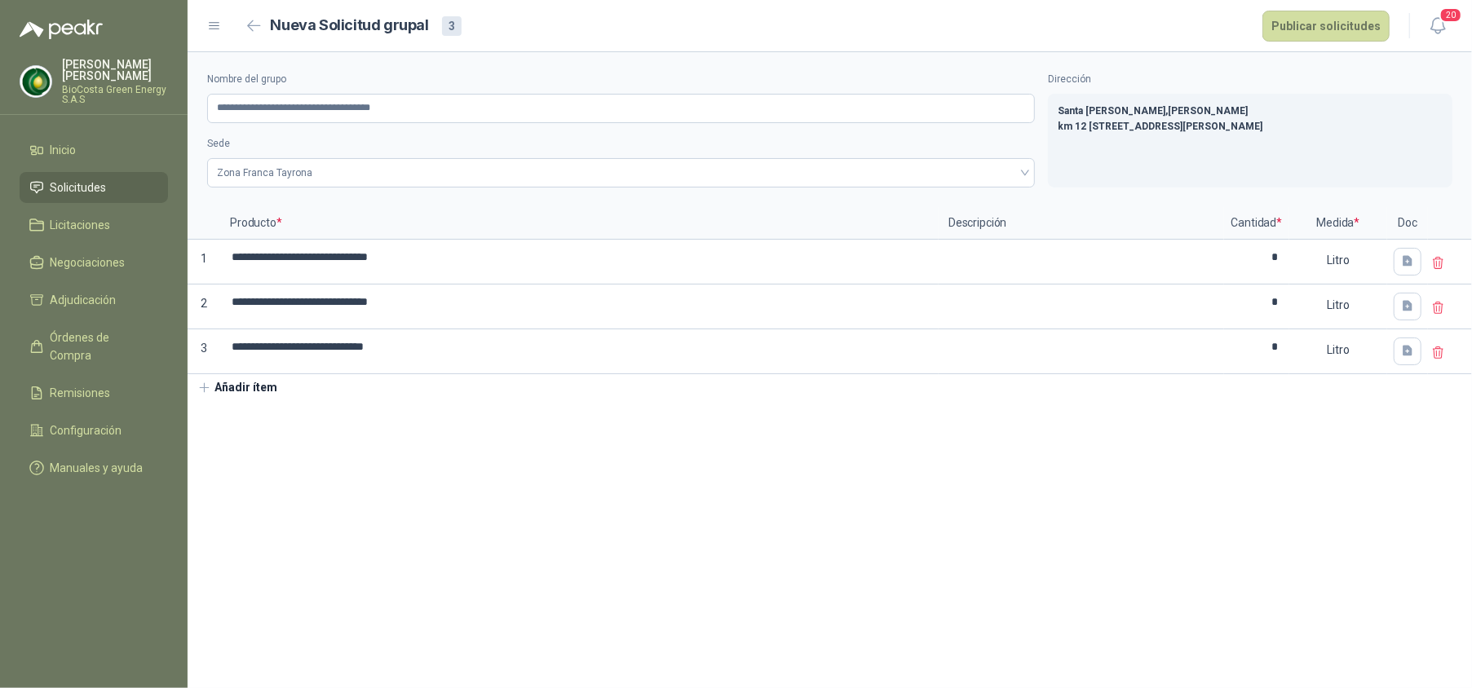
click at [816, 592] on section "**********" at bounding box center [830, 370] width 1285 height 636
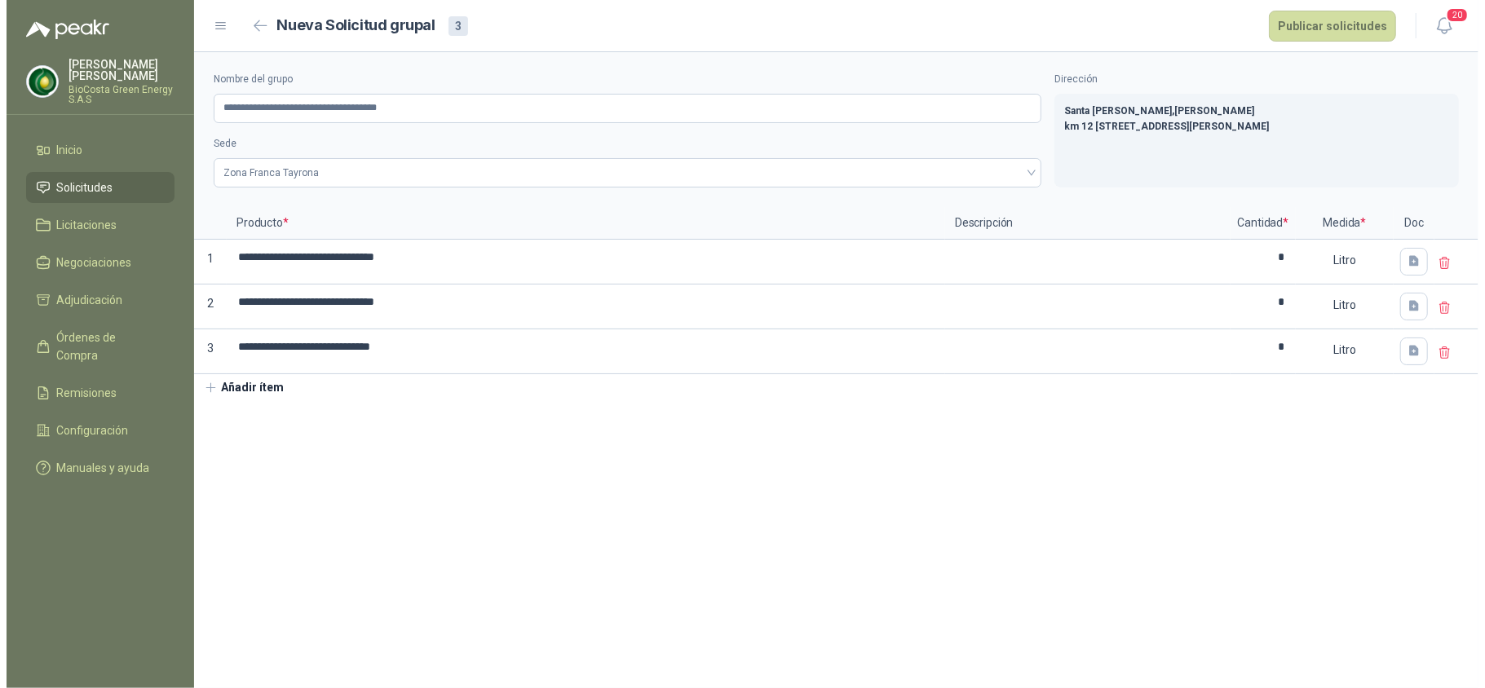
scroll to position [0, 0]
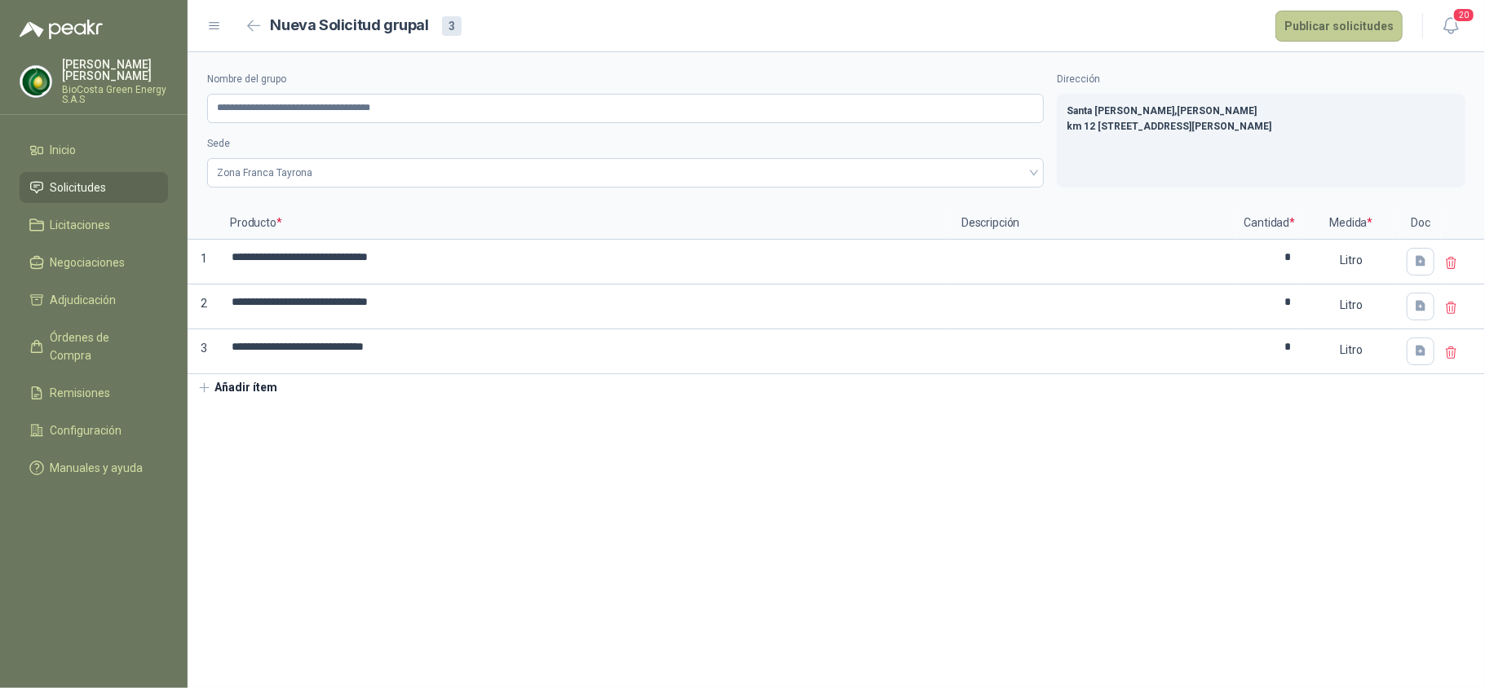
click at [1325, 16] on button "Publicar solicitudes" at bounding box center [1339, 26] width 127 height 31
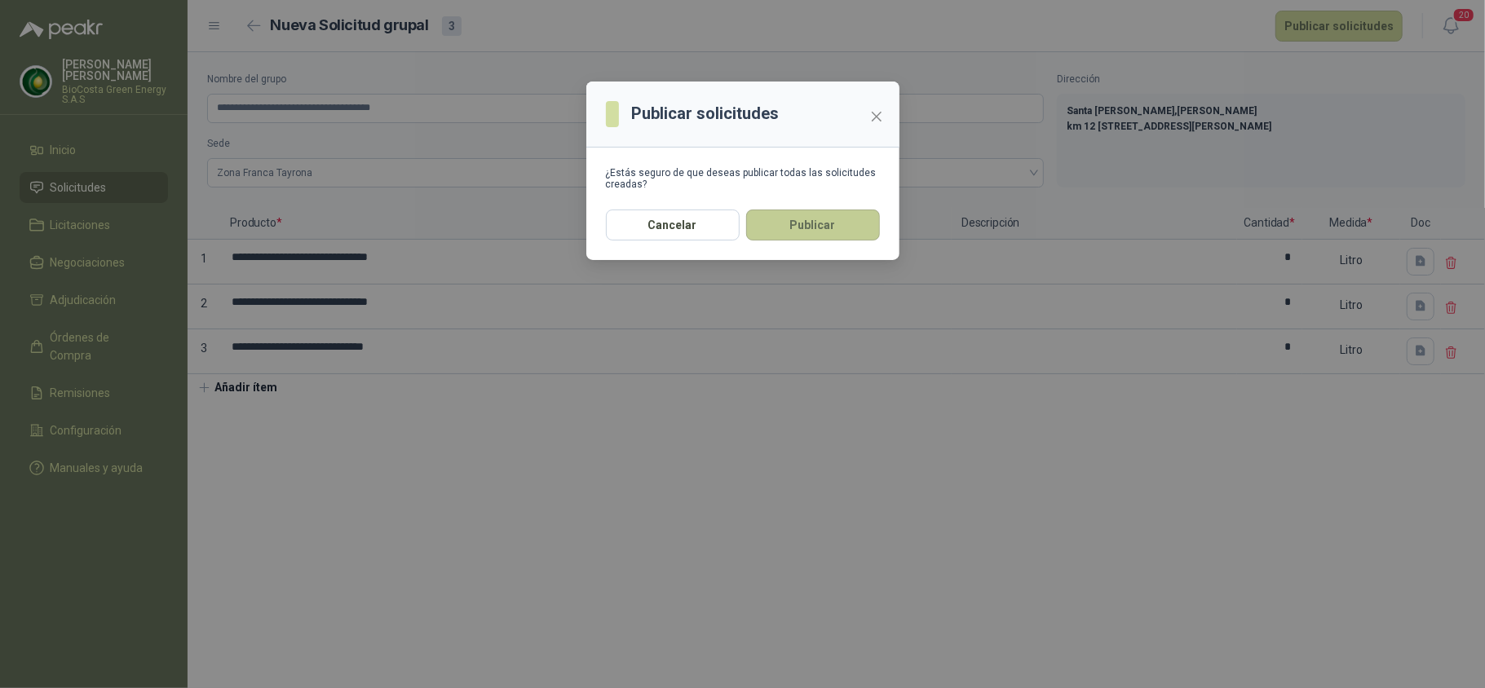
click at [830, 220] on button "Publicar" at bounding box center [813, 225] width 134 height 31
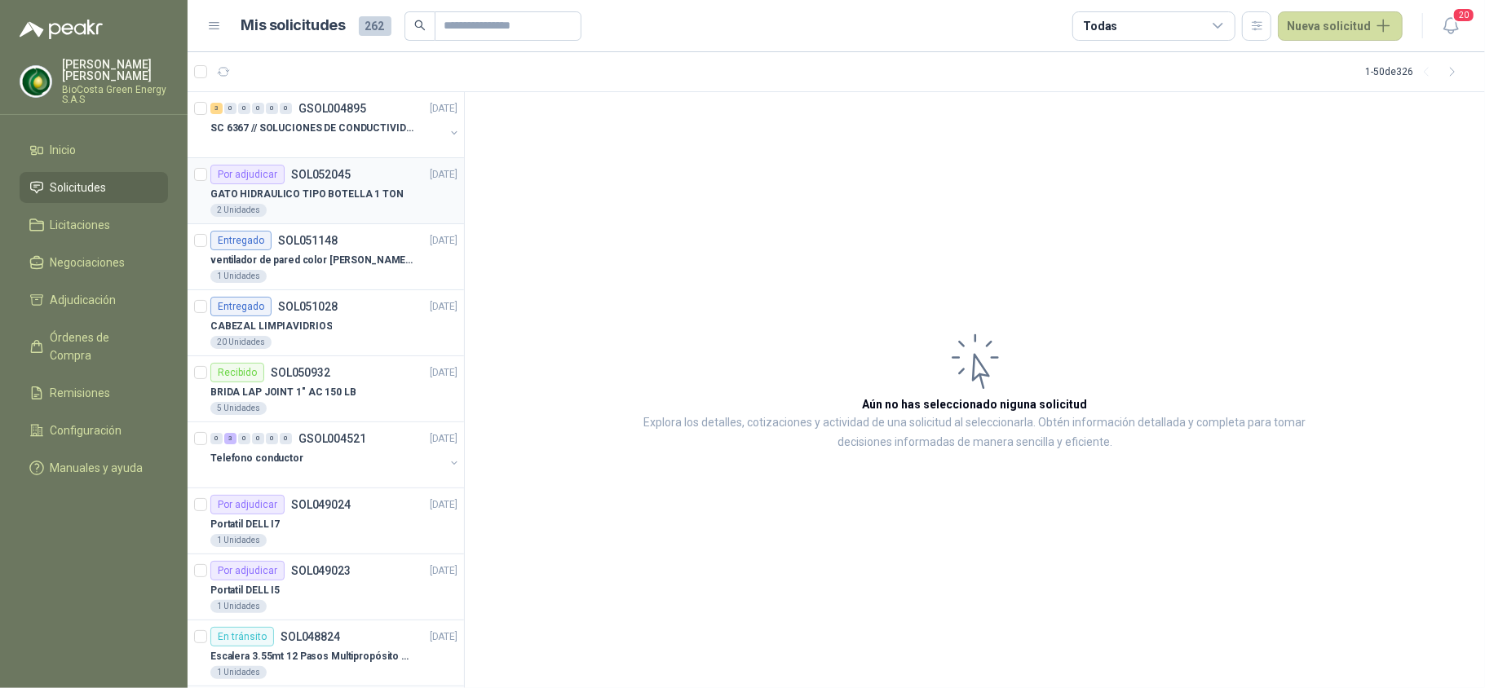
click at [310, 179] on p "SOL052045" at bounding box center [321, 174] width 60 height 11
